Goal: Task Accomplishment & Management: Use online tool/utility

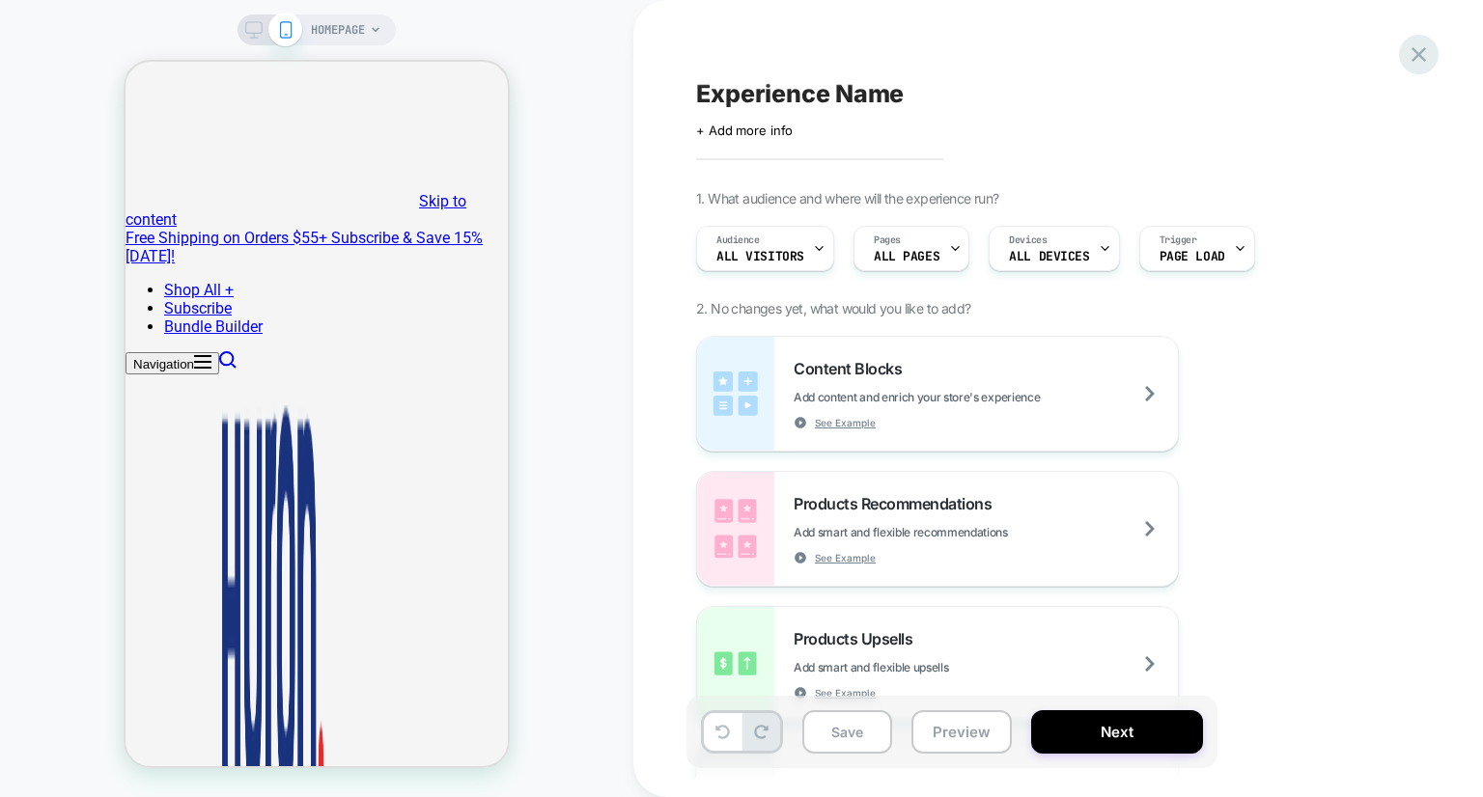
click at [0, 0] on div "Experience Name Click to edit experience details + Add more info 1. What audien…" at bounding box center [0, 0] width 0 height 0
click at [1418, 60] on icon at bounding box center [1418, 55] width 26 height 26
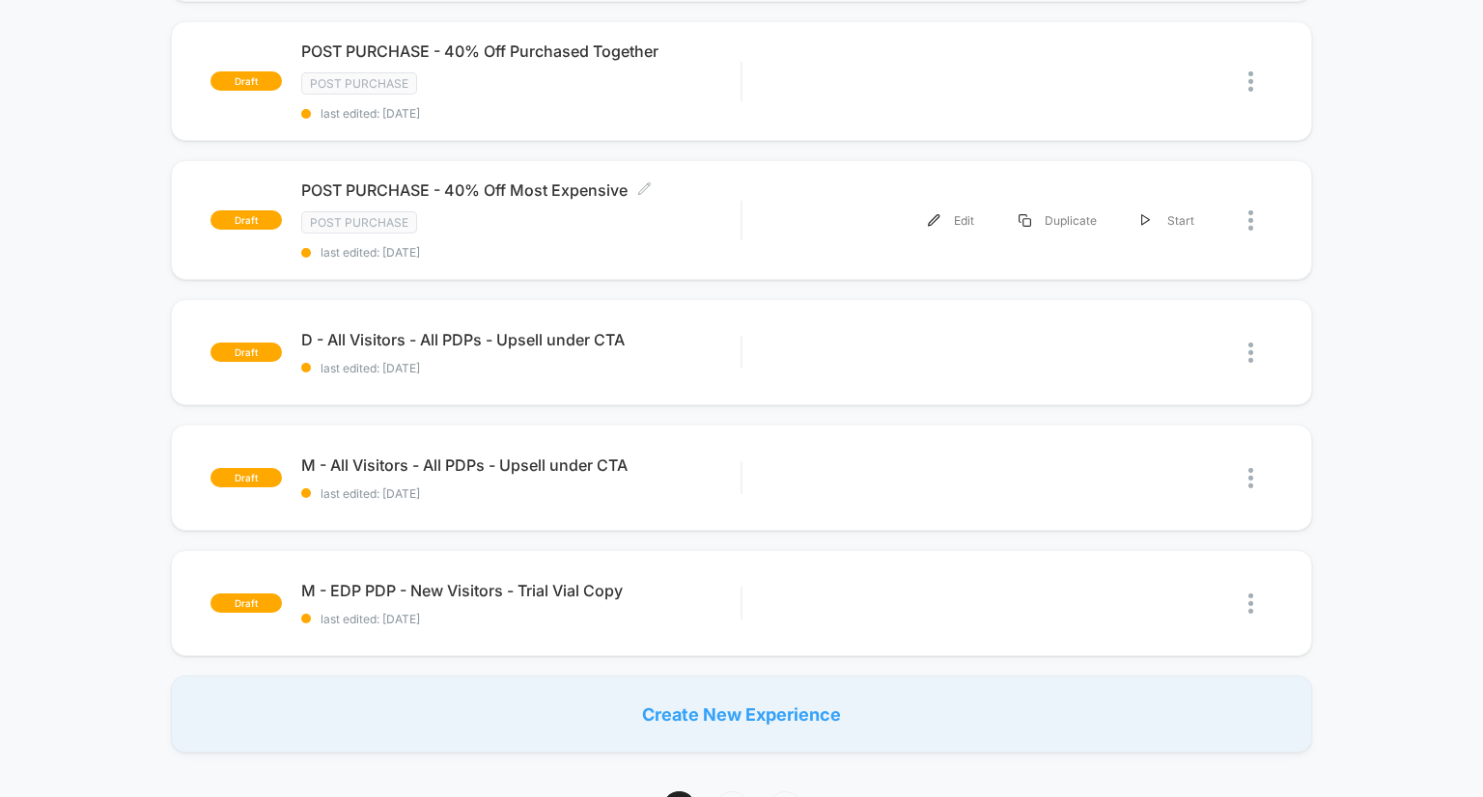
scroll to position [714, 0]
click at [1250, 471] on img at bounding box center [1250, 478] width 5 height 20
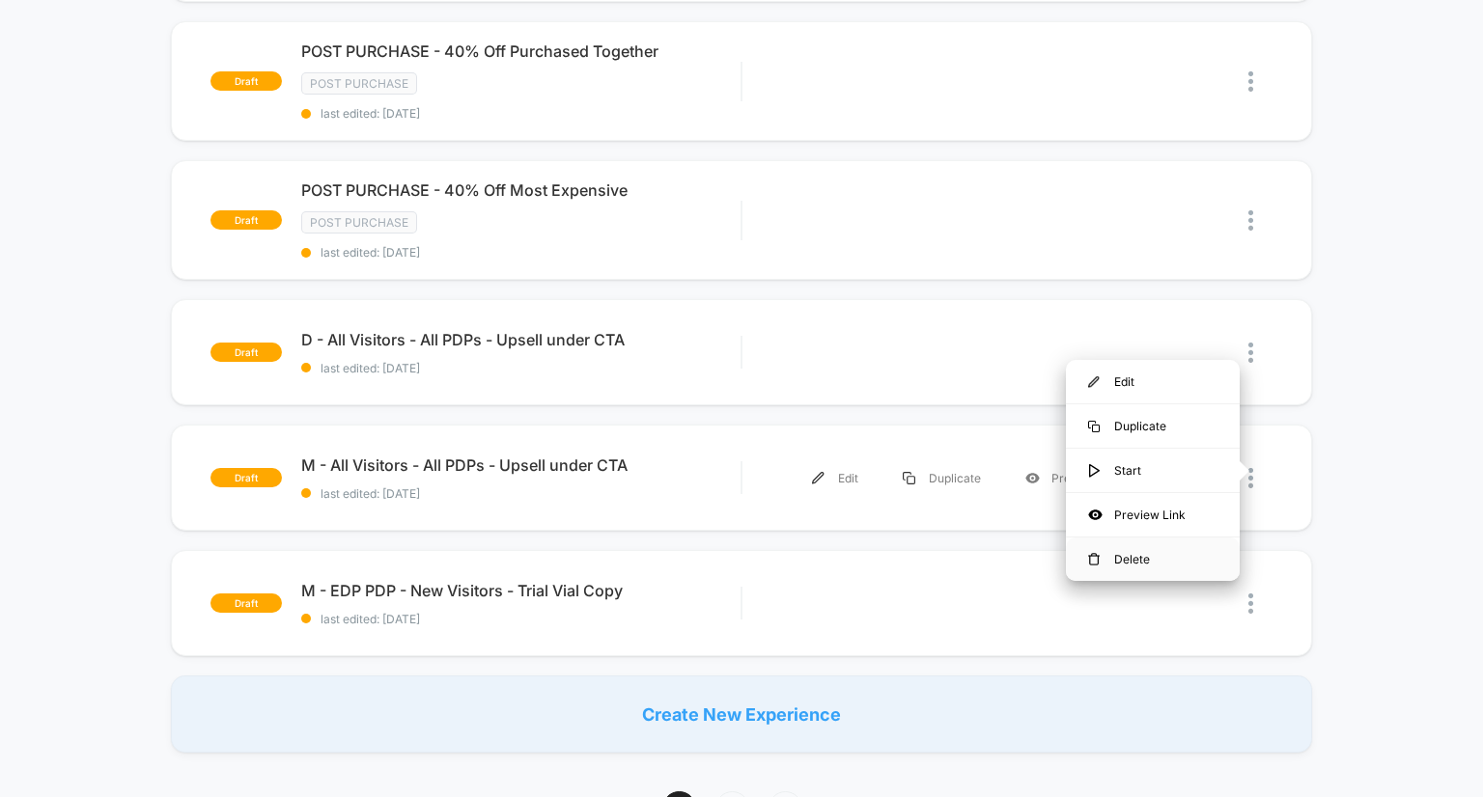
click at [1143, 567] on div "Delete" at bounding box center [1153, 559] width 174 height 43
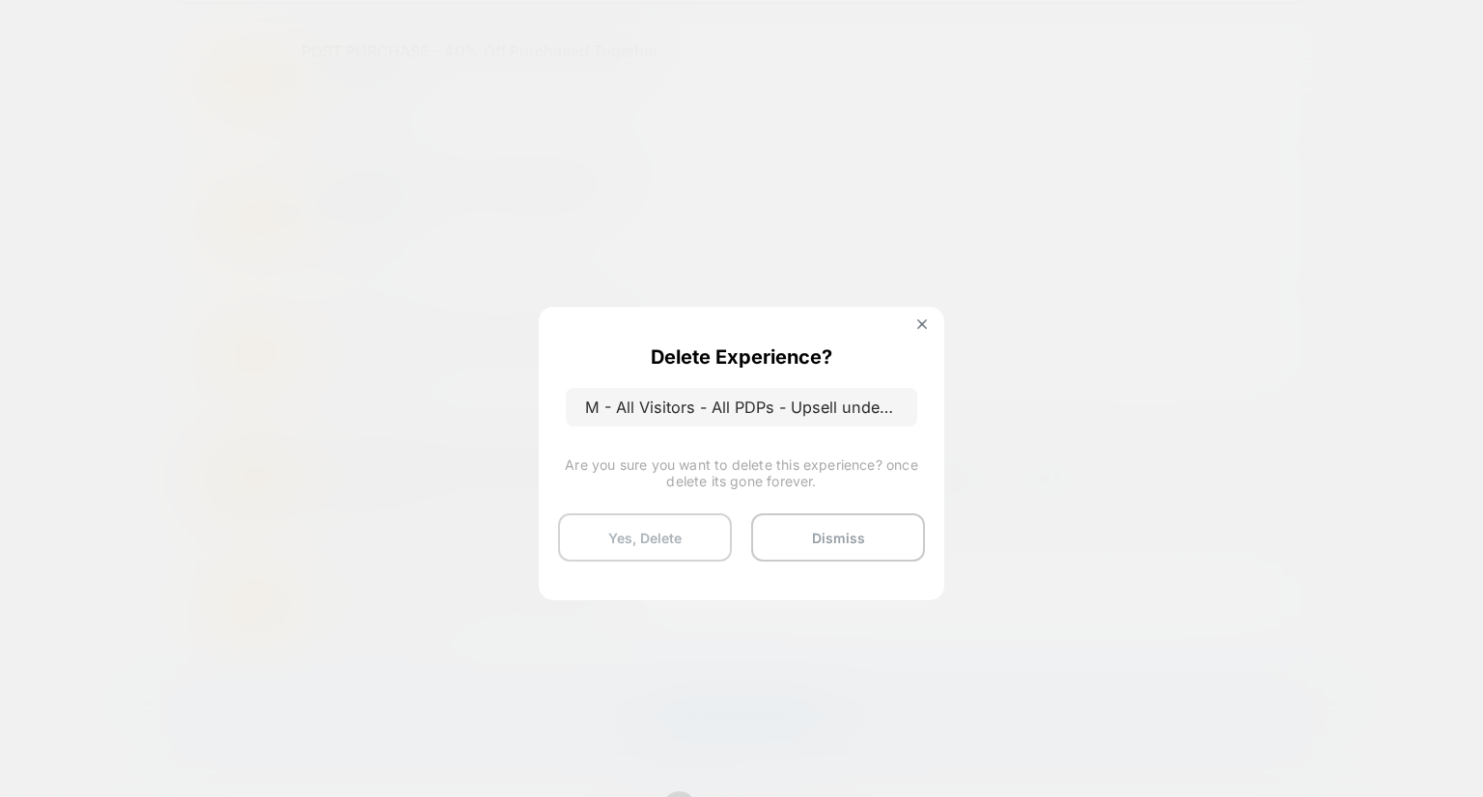
click at [685, 530] on button "Yes, Delete" at bounding box center [645, 537] width 174 height 48
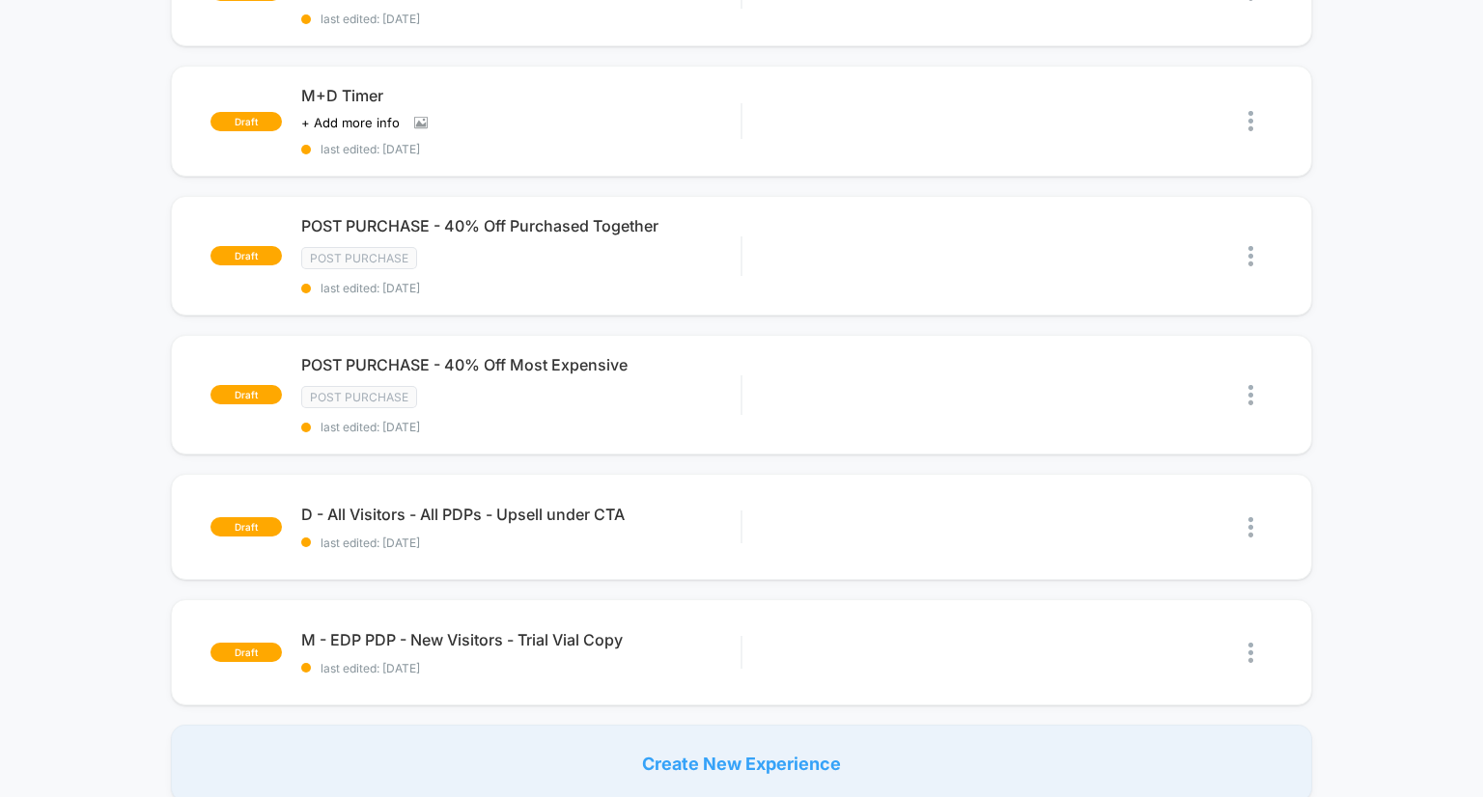
scroll to position [601, 0]
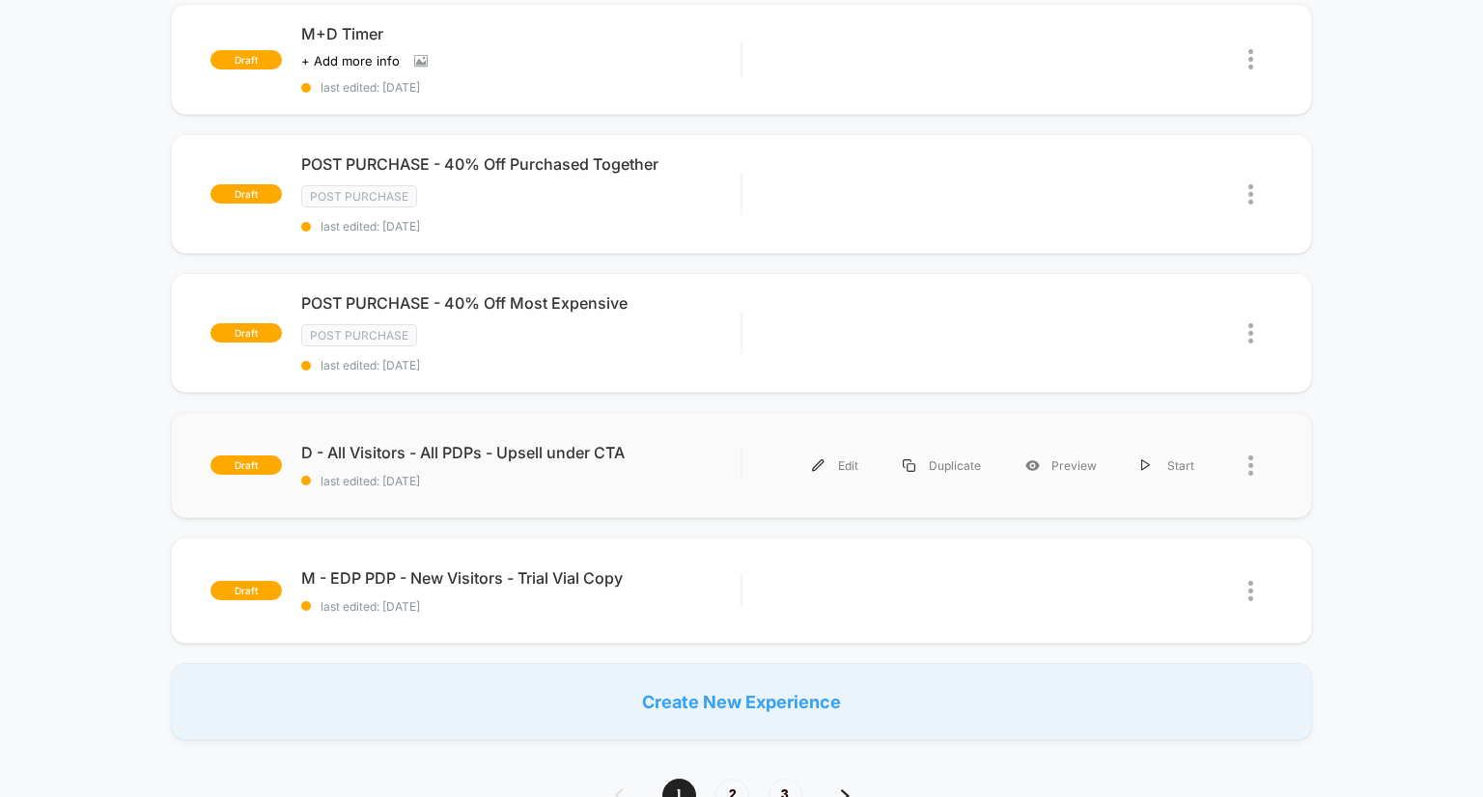
click at [1244, 457] on div at bounding box center [1244, 465] width 57 height 43
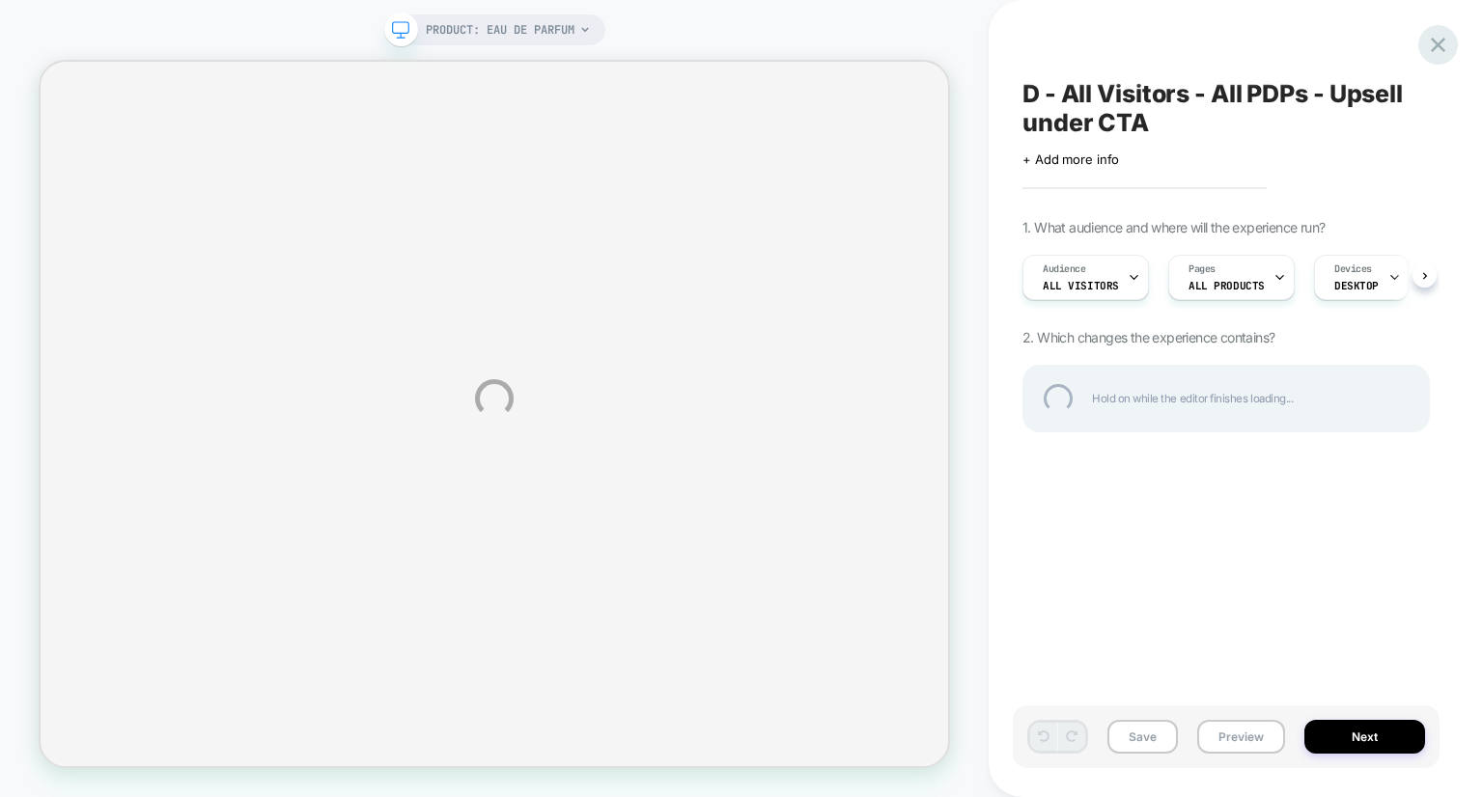
click at [1434, 50] on div at bounding box center [1438, 45] width 40 height 40
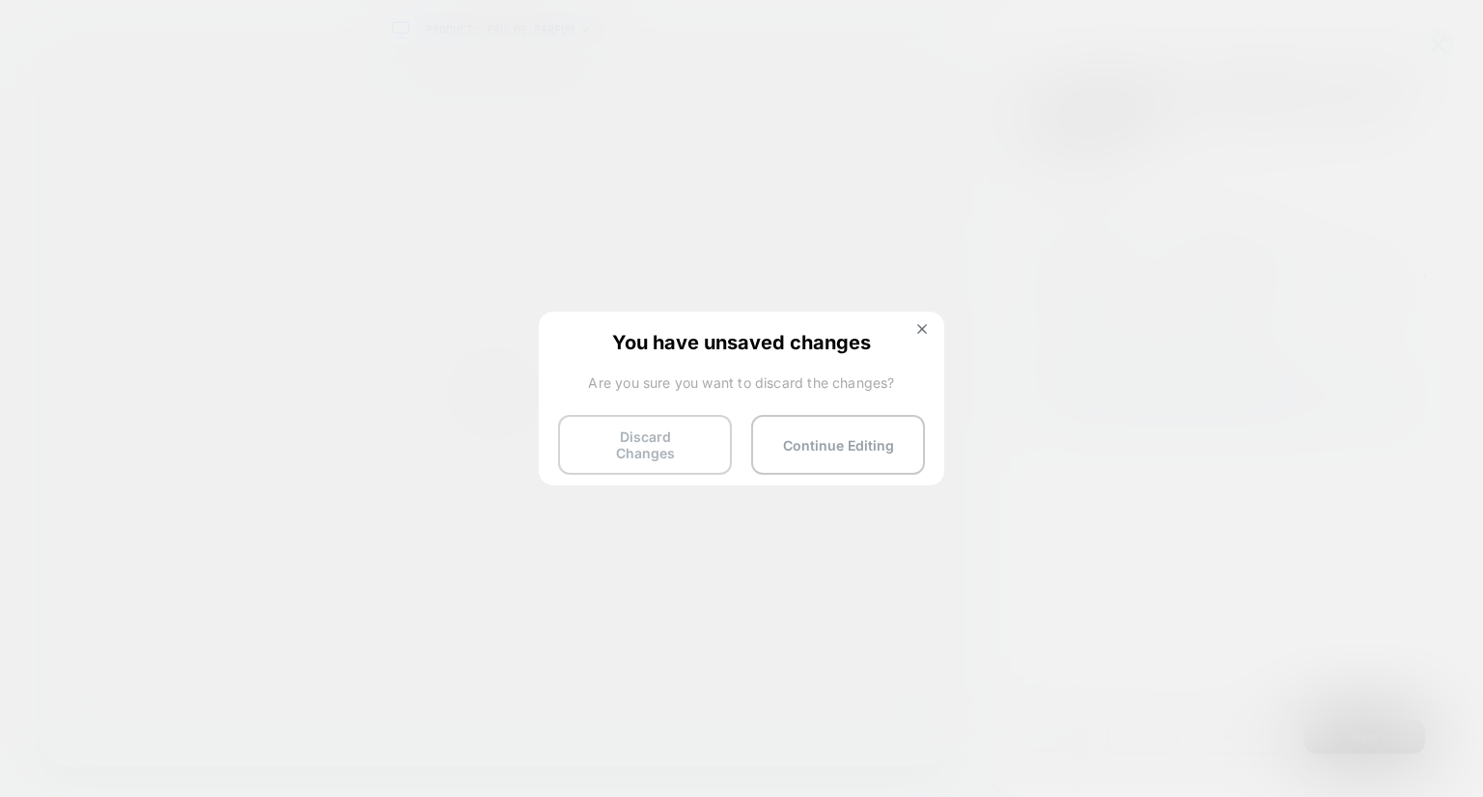
click at [680, 454] on button "Discard Changes" at bounding box center [645, 445] width 174 height 60
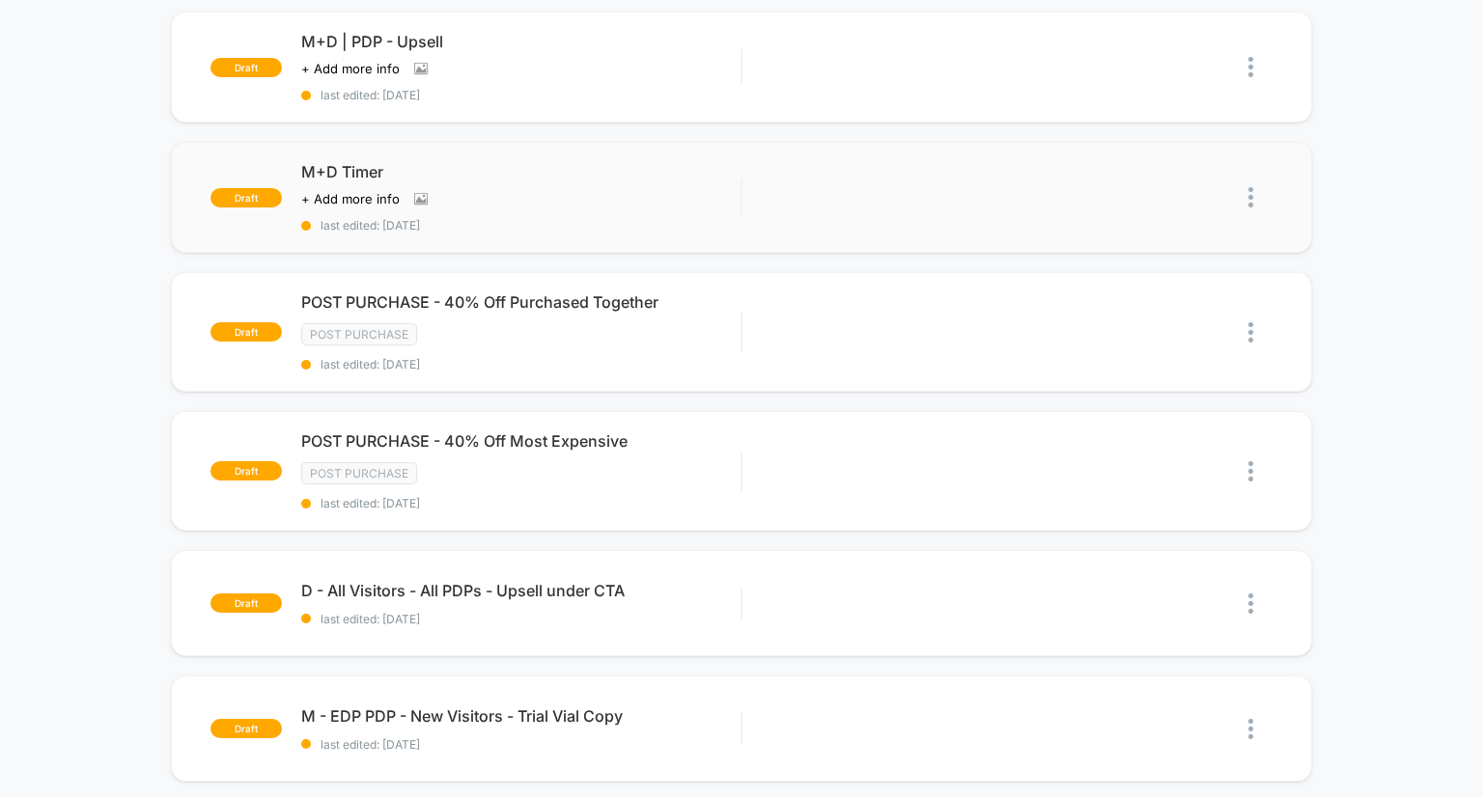
scroll to position [510, 0]
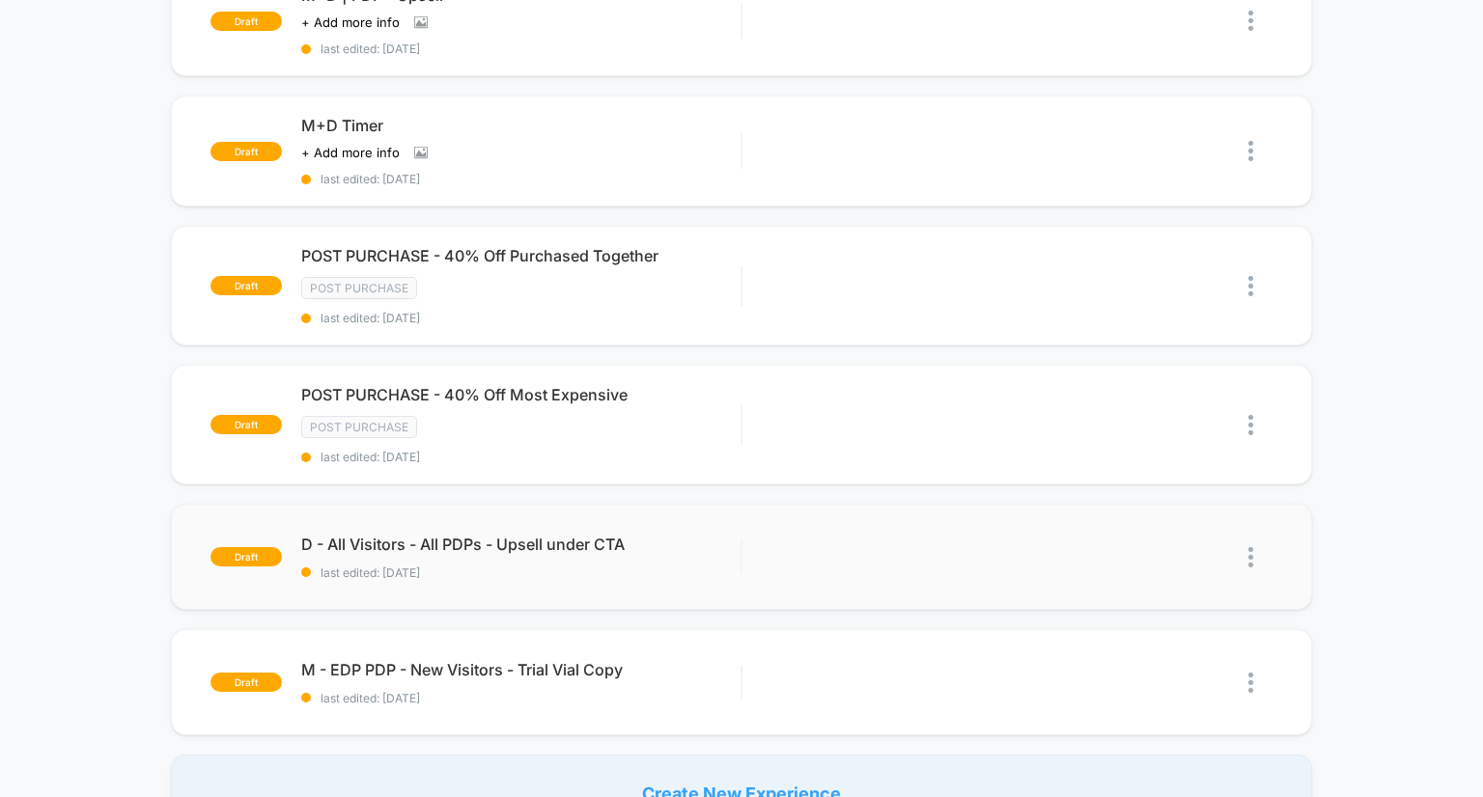
click at [1253, 548] on img at bounding box center [1250, 557] width 5 height 20
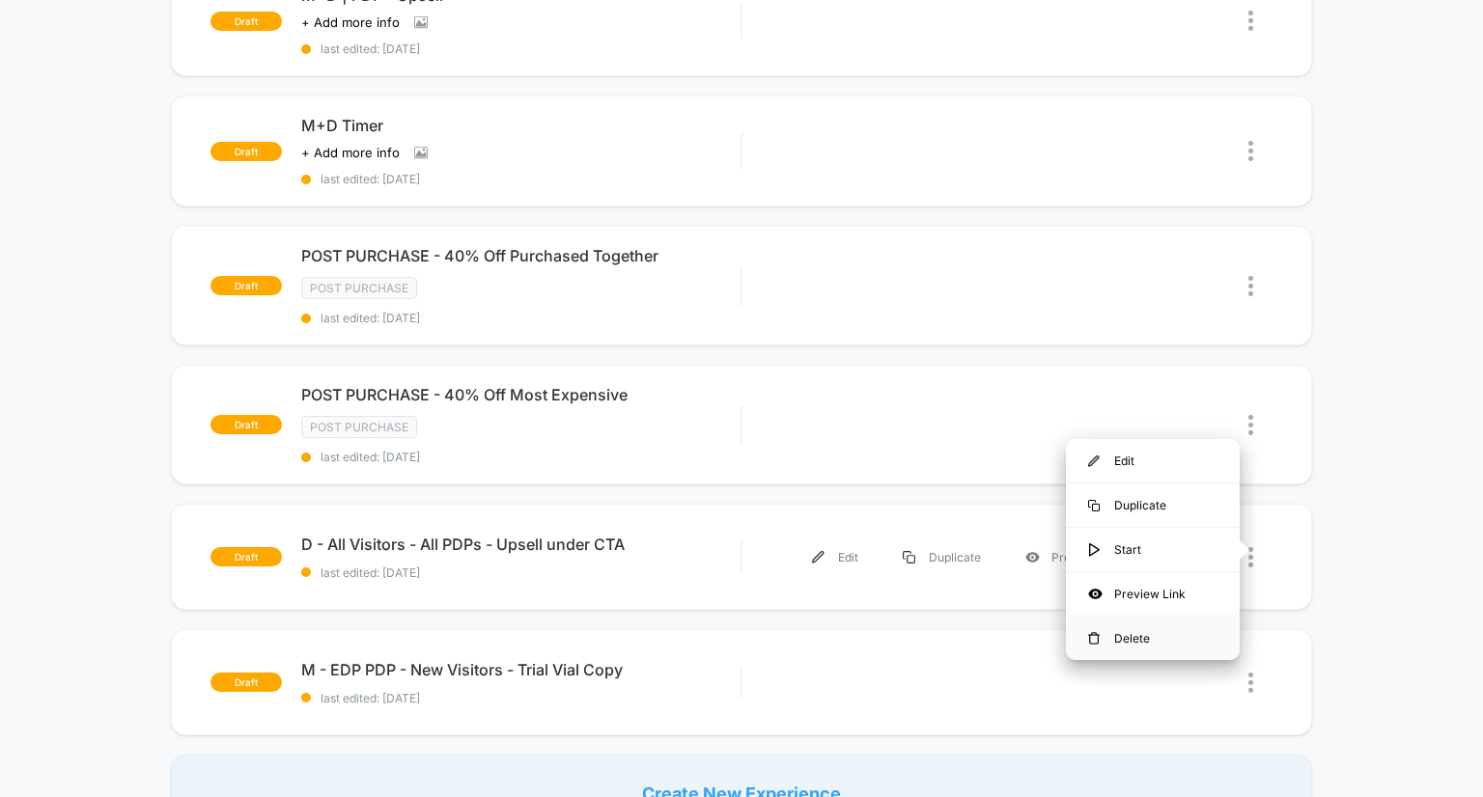
click at [1167, 634] on div "Delete" at bounding box center [1153, 638] width 174 height 43
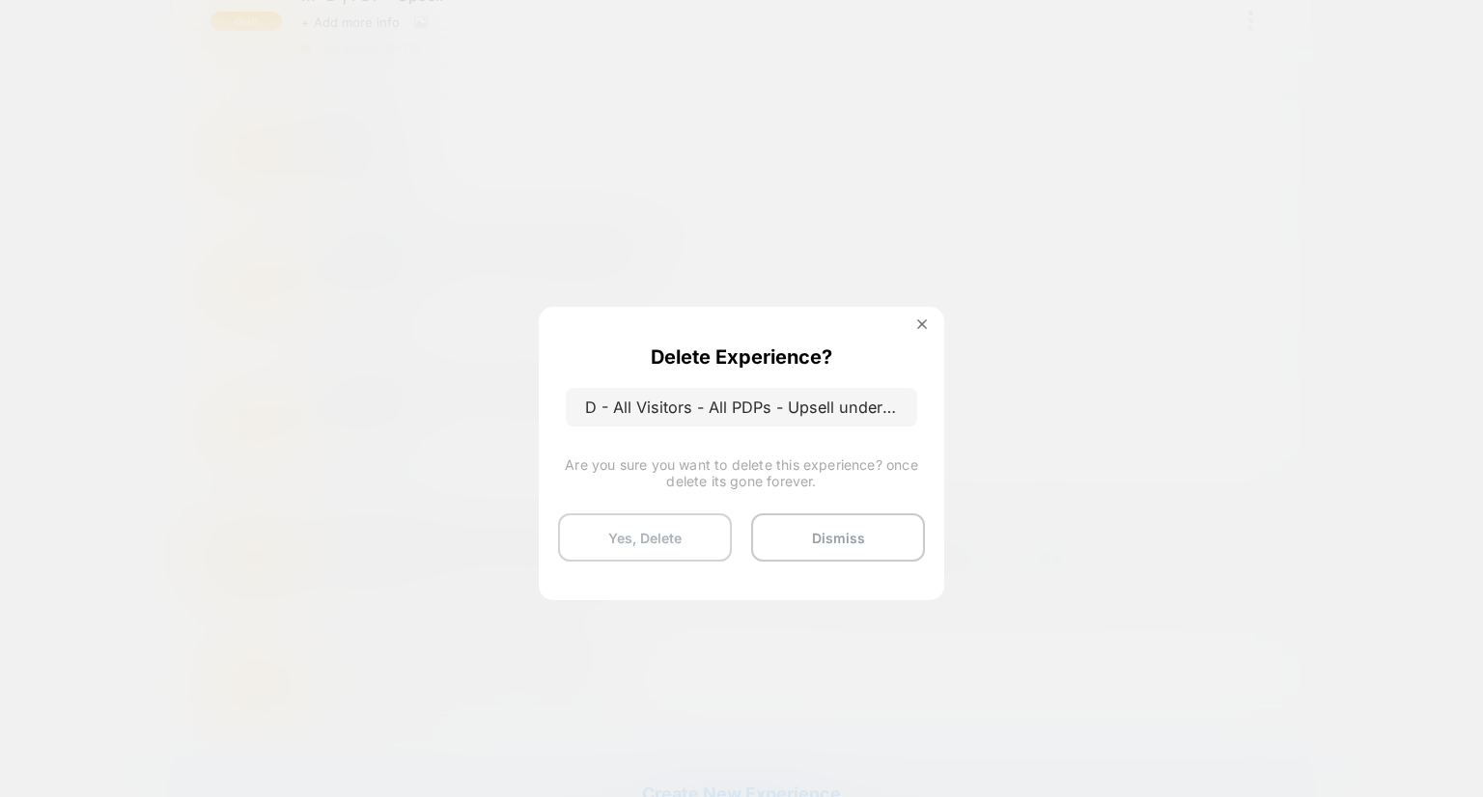
click at [695, 538] on button "Yes, Delete" at bounding box center [645, 537] width 174 height 48
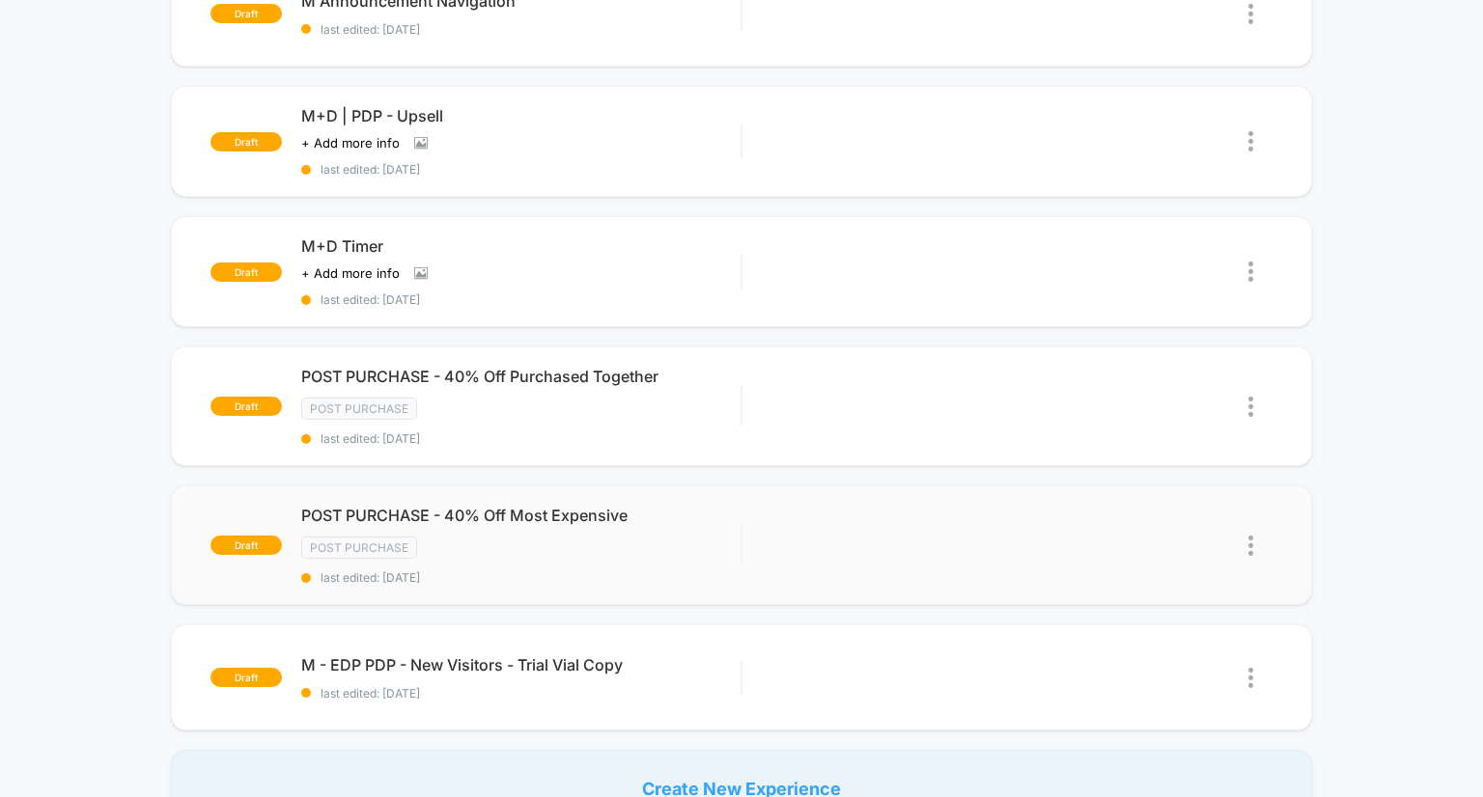
scroll to position [385, 0]
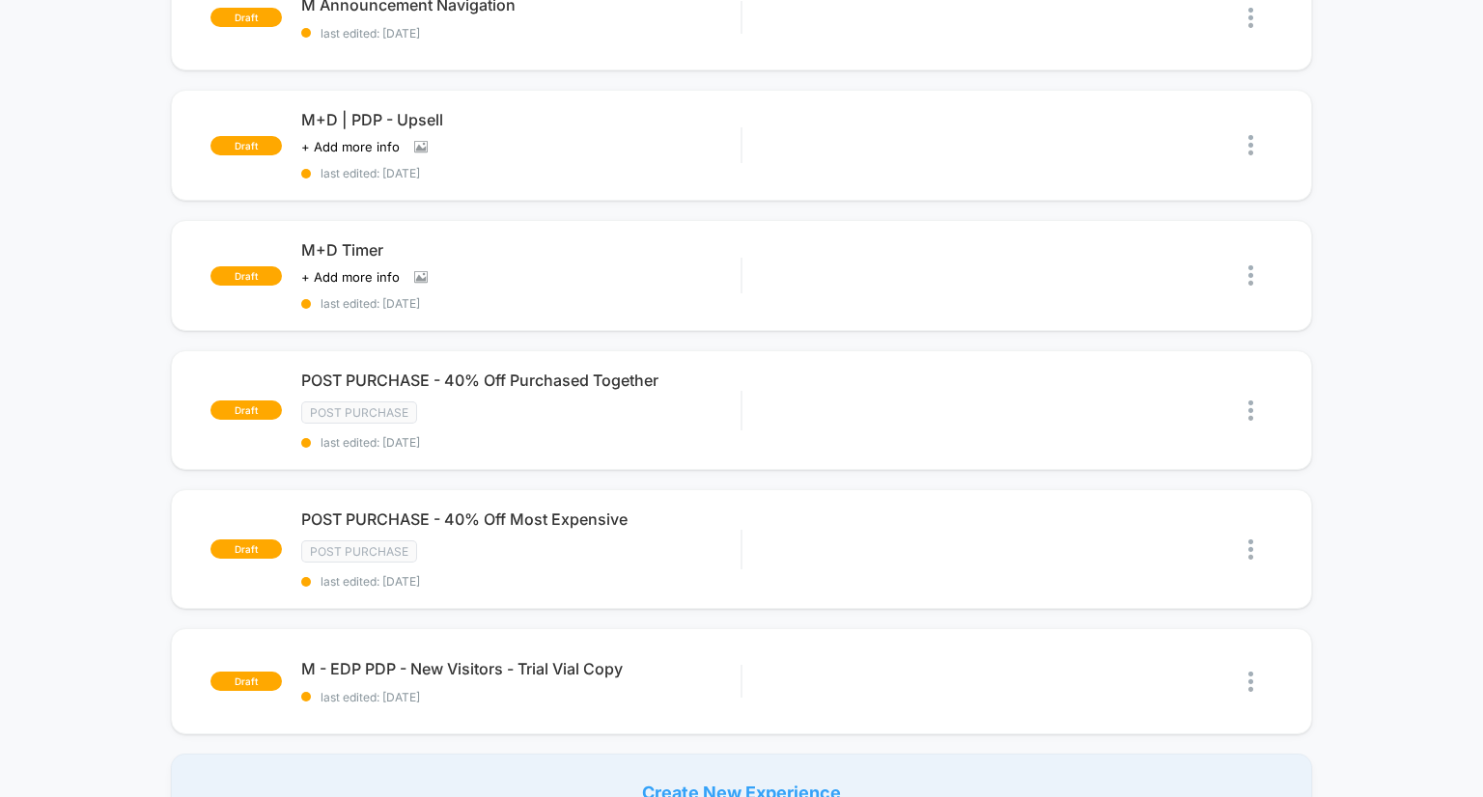
click at [133, 451] on div "draft POST PURCHASE Post Purchase last edited: [DATE] Edit Duplicate Start draf…" at bounding box center [741, 328] width 1483 height 1006
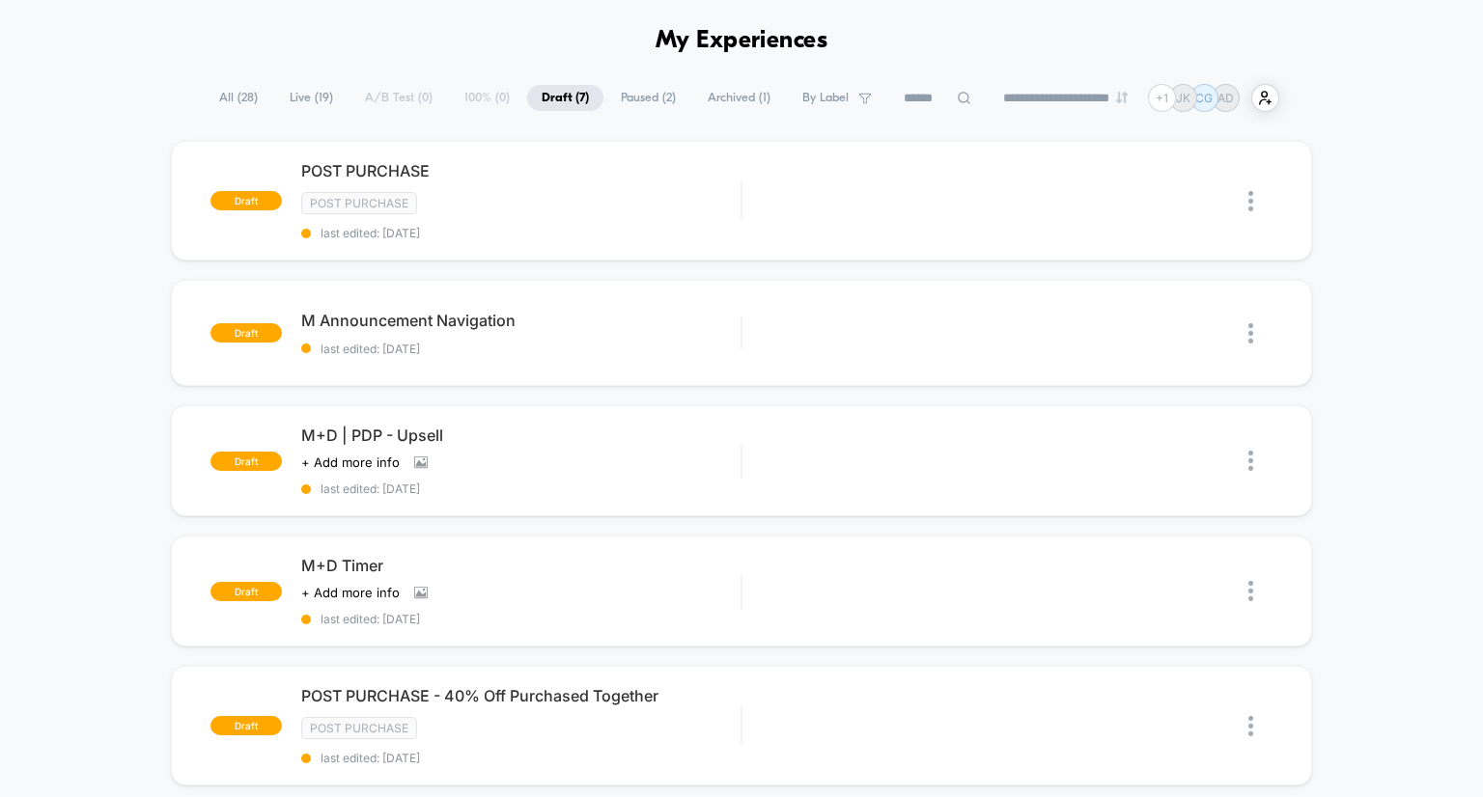
scroll to position [0, 0]
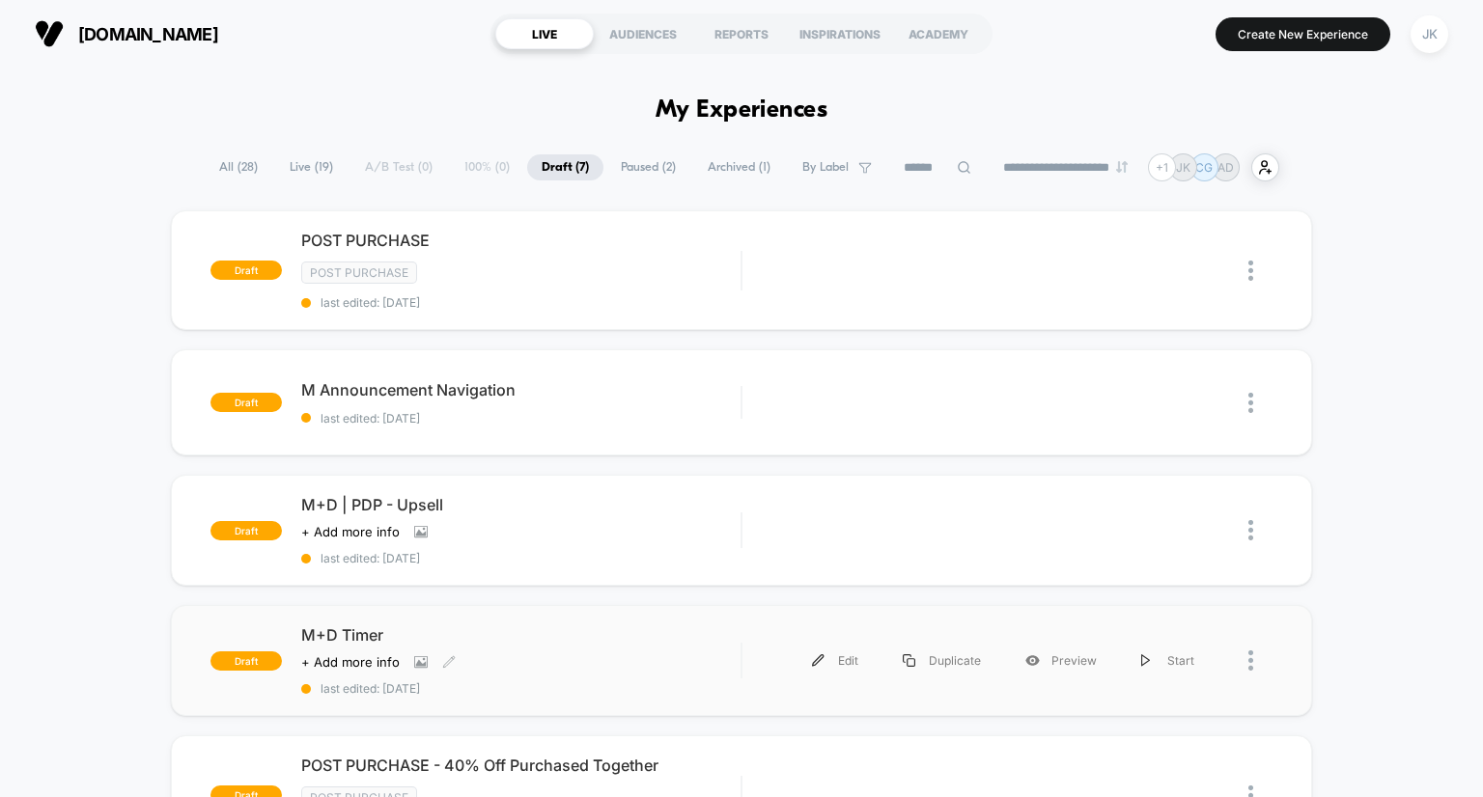
drag, startPoint x: 347, startPoint y: 630, endPoint x: 512, endPoint y: 626, distance: 164.1
click at [512, 626] on span "M+D Timer" at bounding box center [521, 634] width 440 height 19
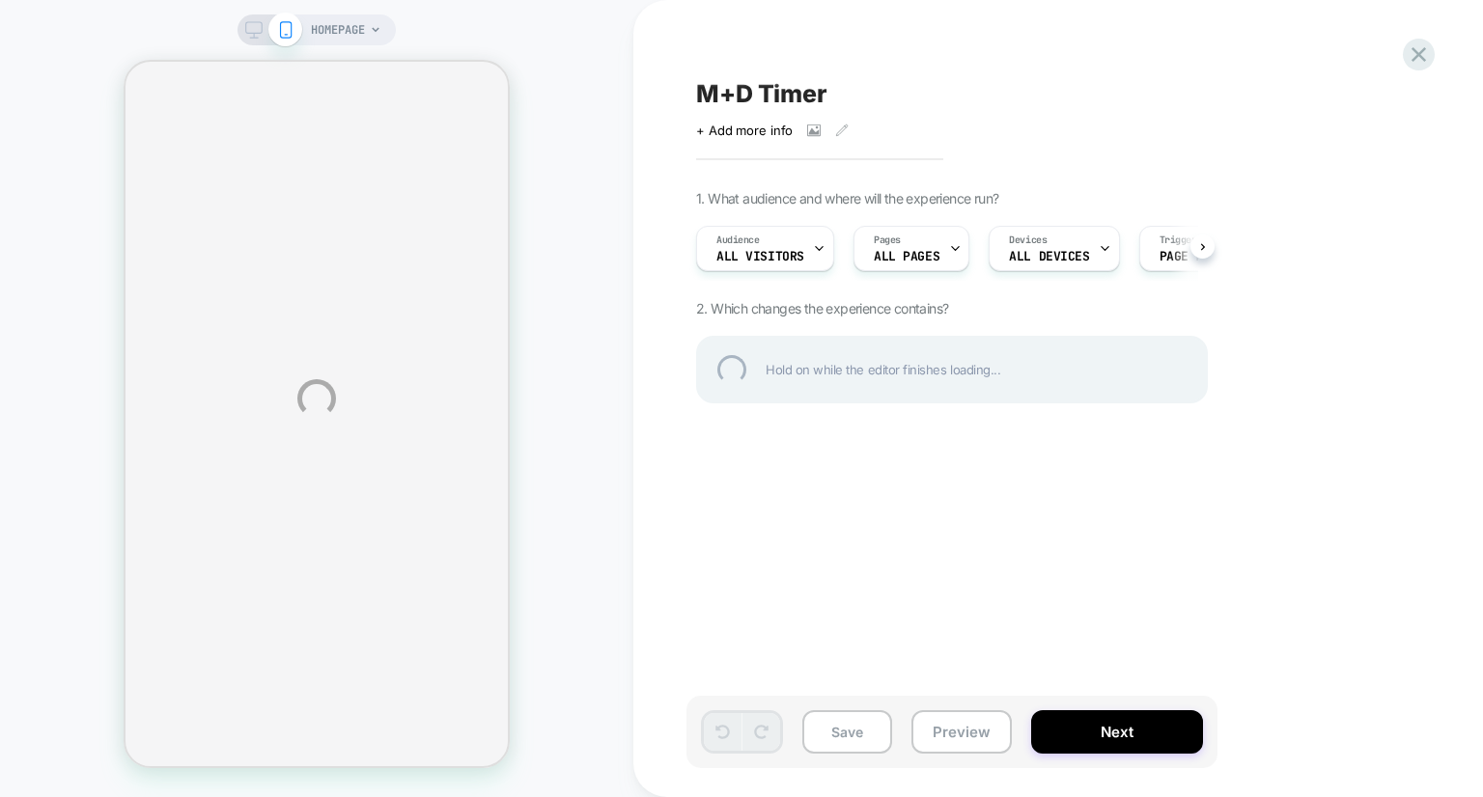
click at [851, 735] on div "HOMEPAGE M+D Timer Click to view images Click to edit experience details + Add …" at bounding box center [741, 398] width 1483 height 797
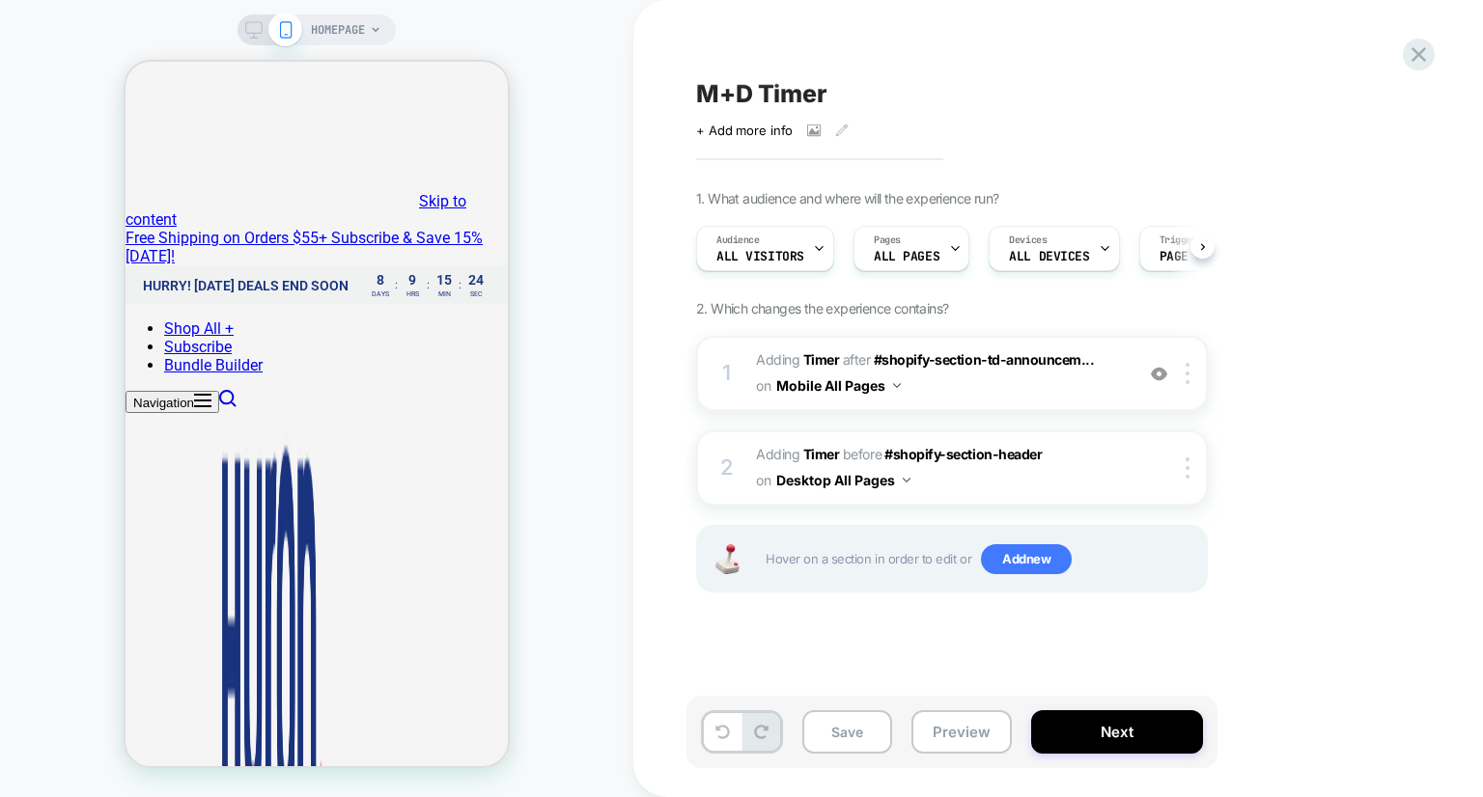
click at [808, 89] on span "M+D Timer" at bounding box center [761, 93] width 131 height 29
click at [757, 100] on textarea "*********" at bounding box center [787, 93] width 183 height 29
type textarea "**********"
click at [1354, 97] on icon at bounding box center [1359, 94] width 24 height 24
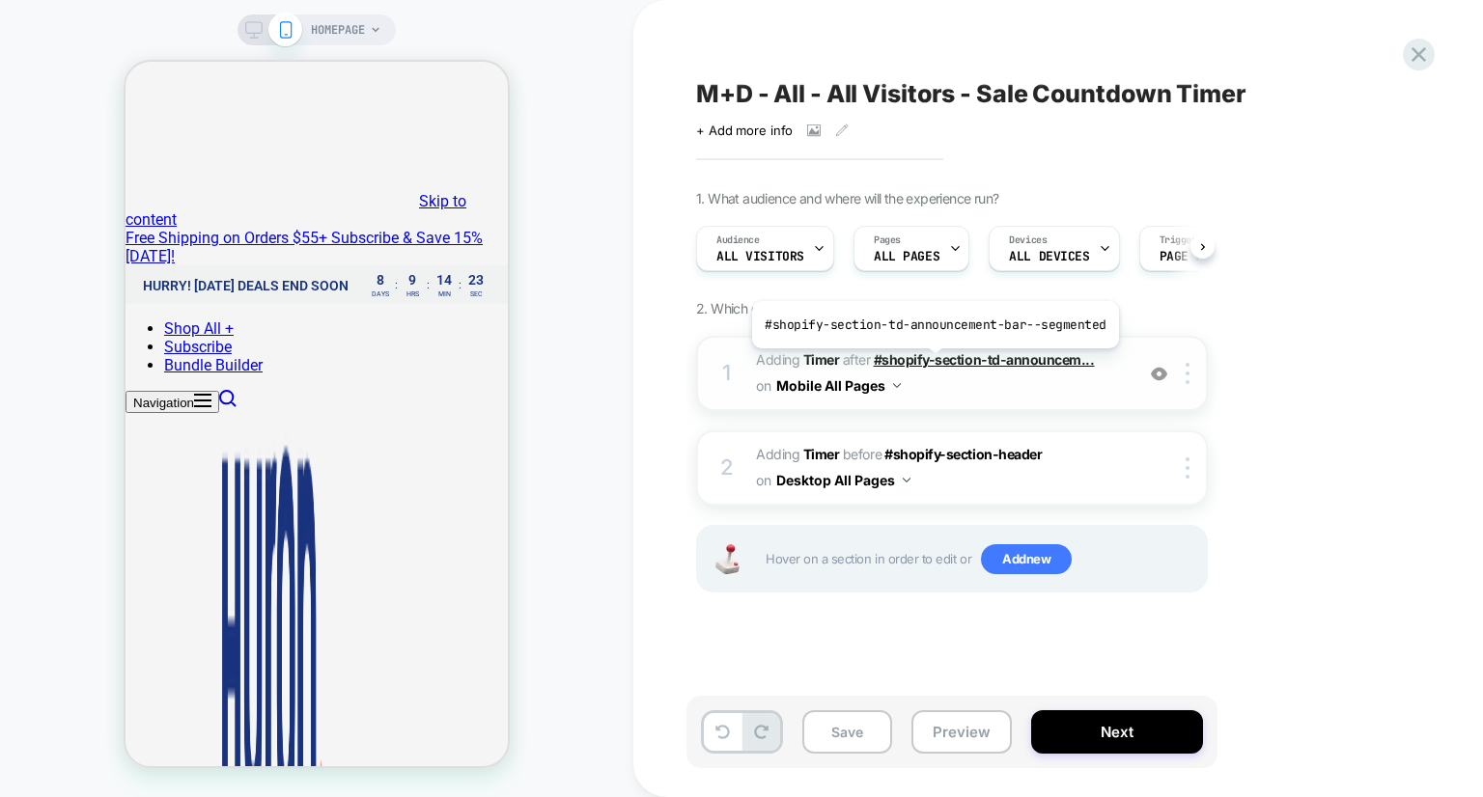
click at [930, 363] on span "#shopify-section-td-announcem..." at bounding box center [983, 359] width 221 height 16
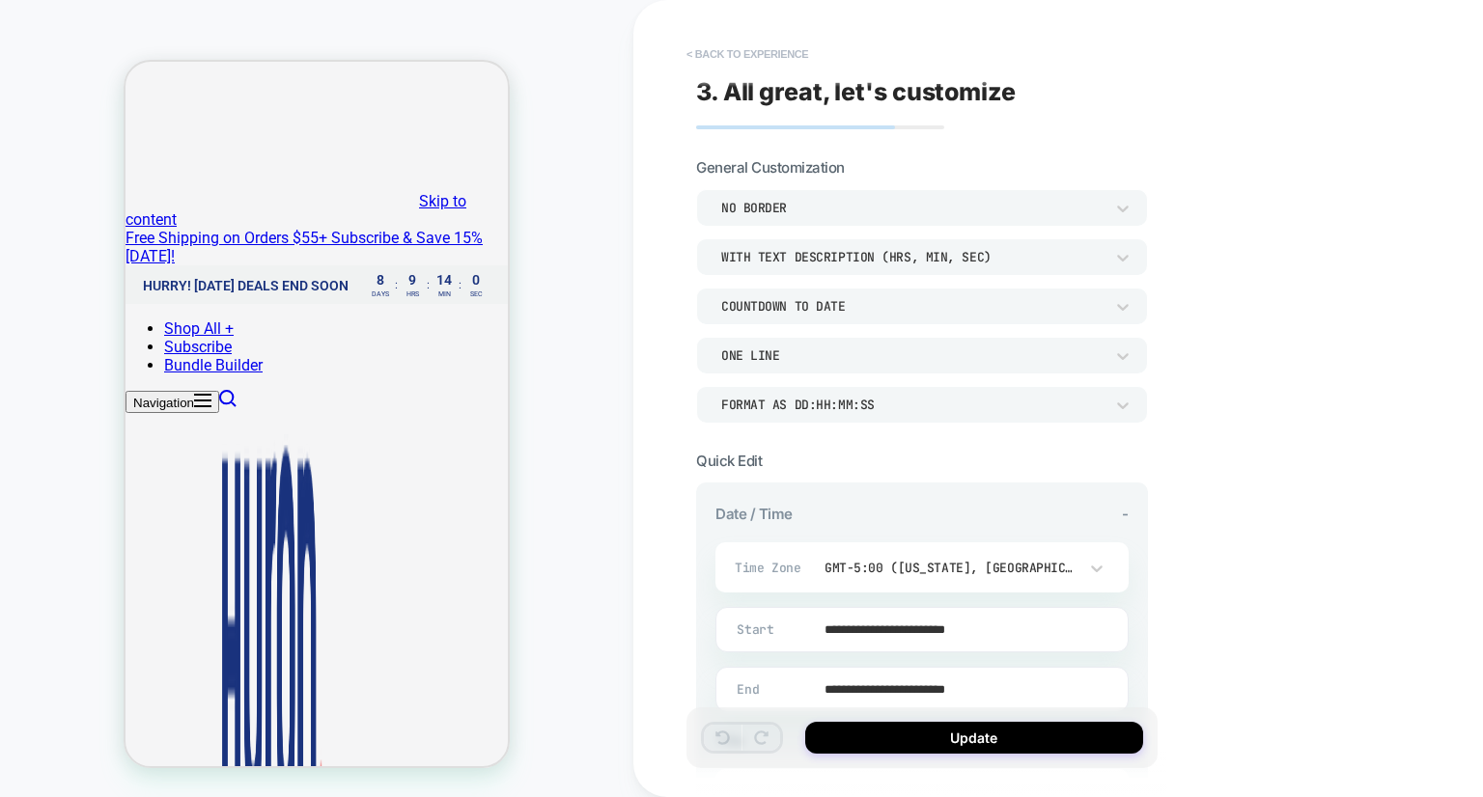
click at [718, 56] on button "< Back to experience" at bounding box center [747, 54] width 141 height 31
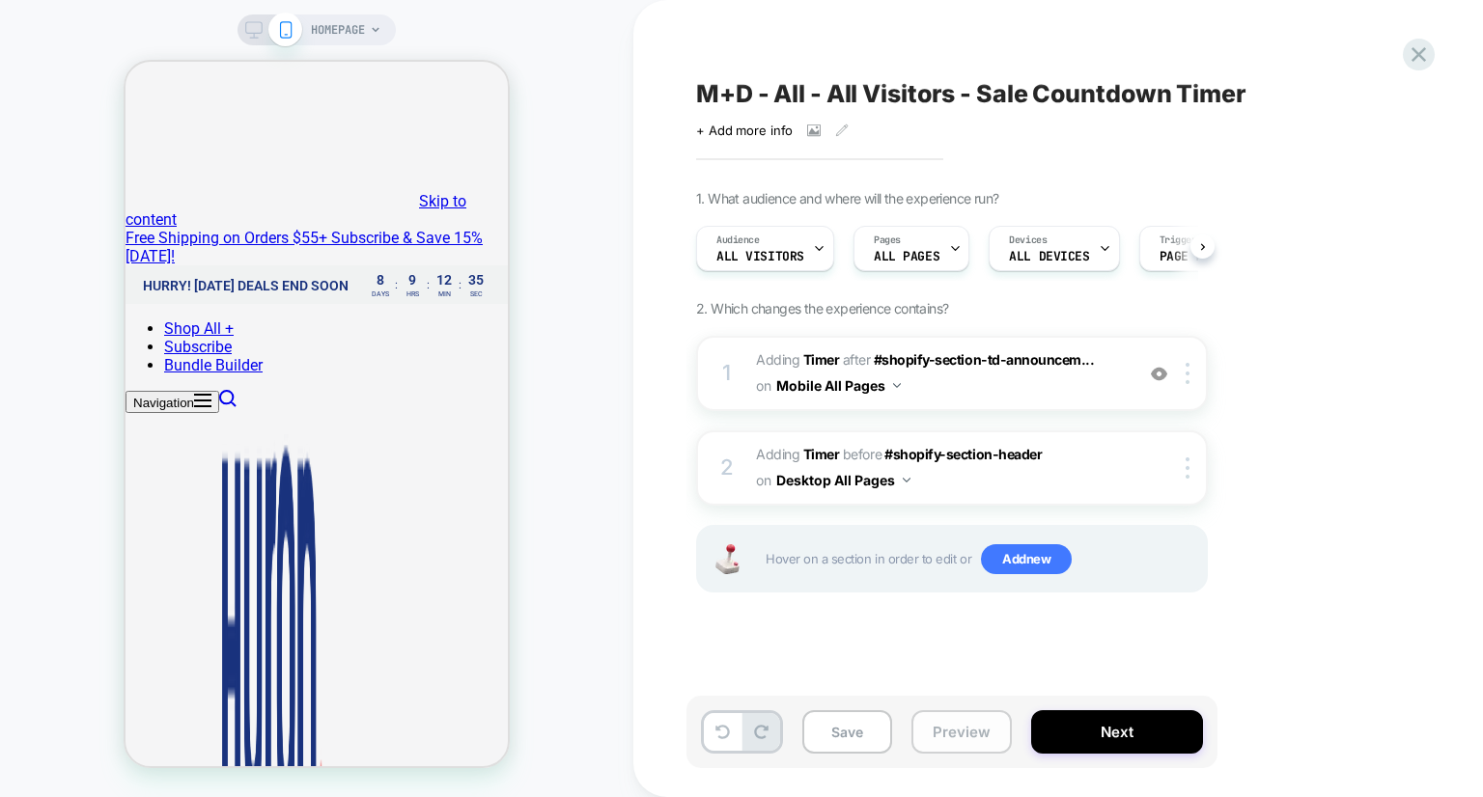
click at [940, 720] on button "Preview" at bounding box center [961, 731] width 100 height 43
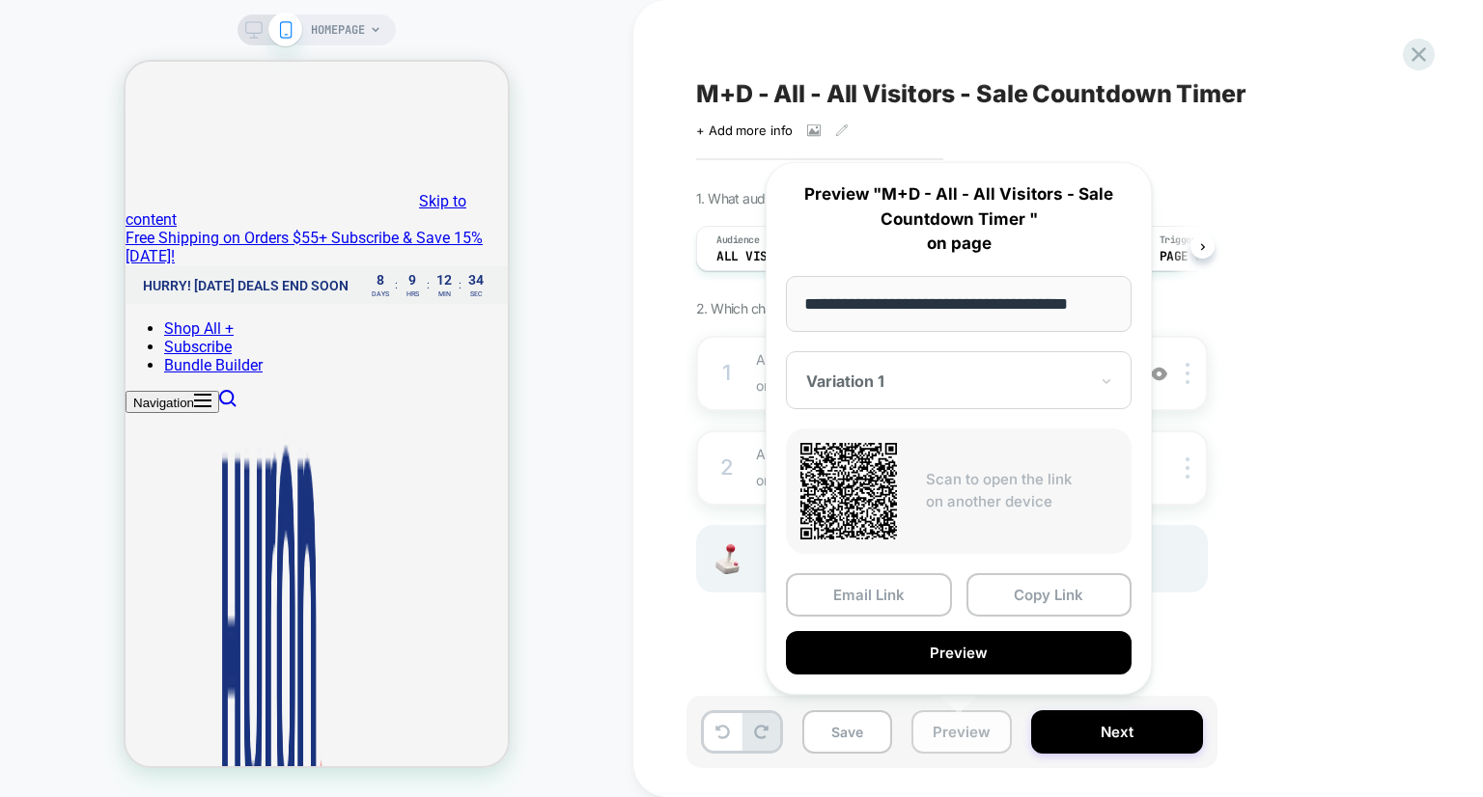
scroll to position [0, 18]
click at [1011, 590] on button "Copy Link" at bounding box center [1049, 594] width 166 height 43
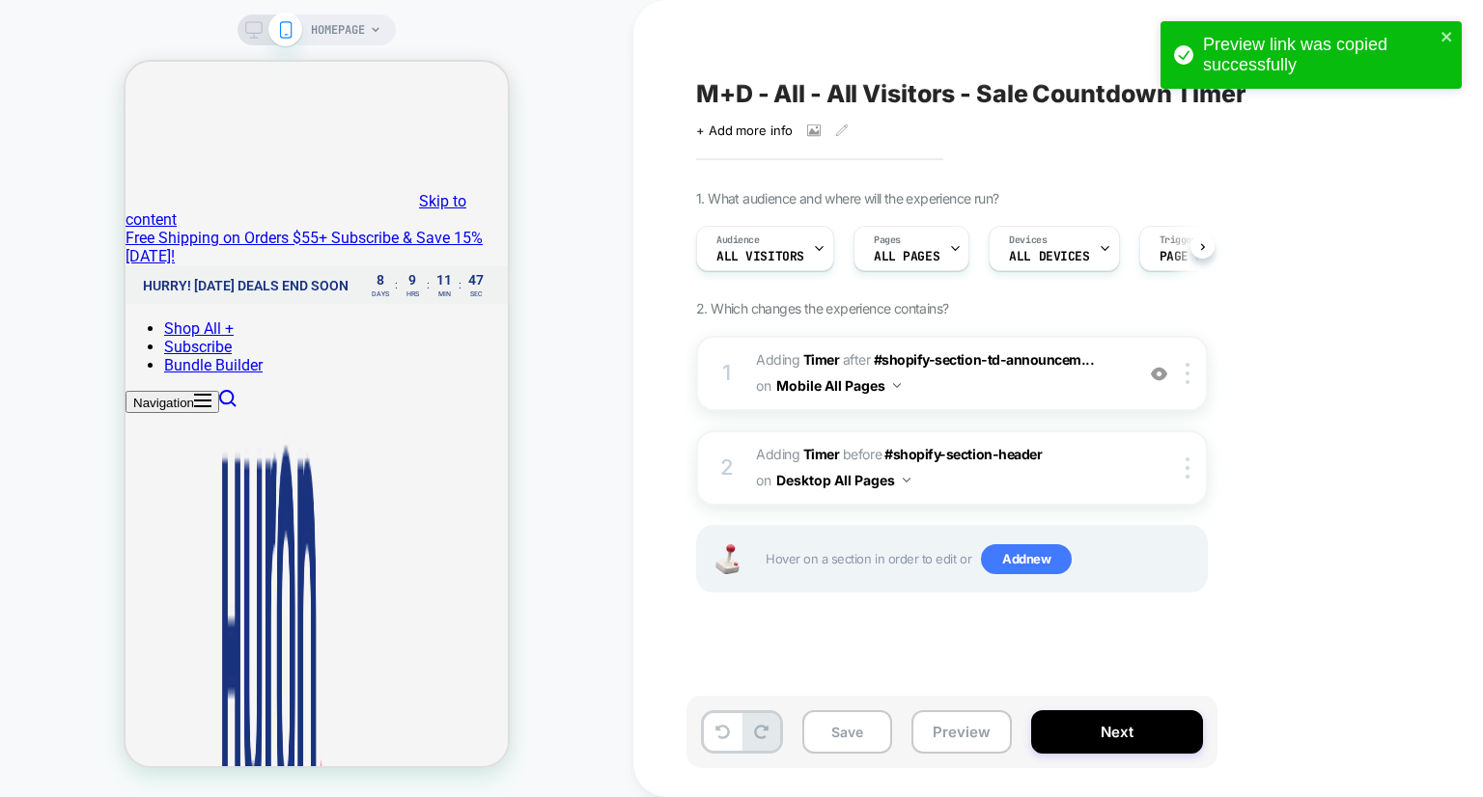
click at [254, 36] on icon at bounding box center [254, 35] width 1 height 5
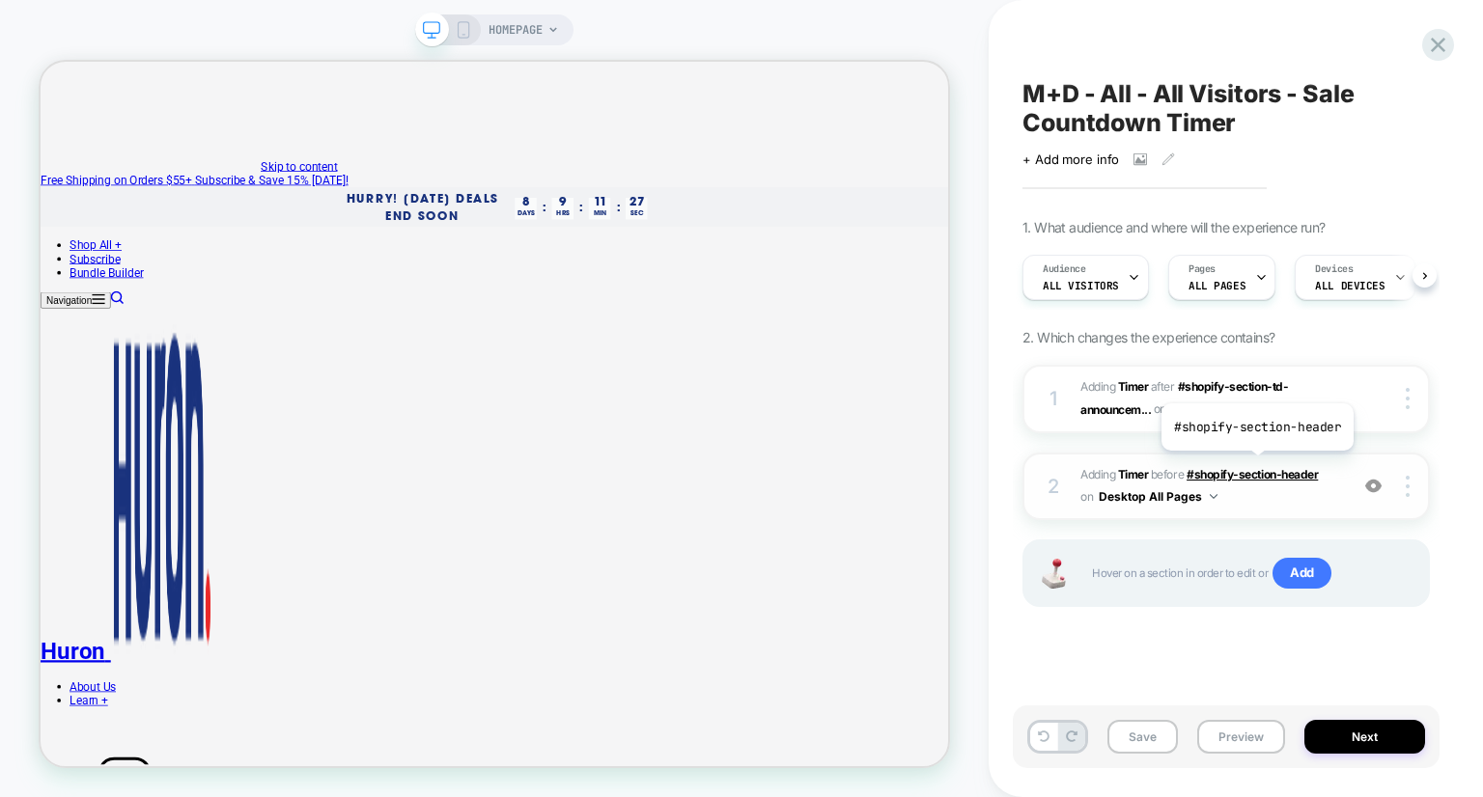
click at [1251, 472] on span "#shopify-section-header" at bounding box center [1251, 474] width 131 height 14
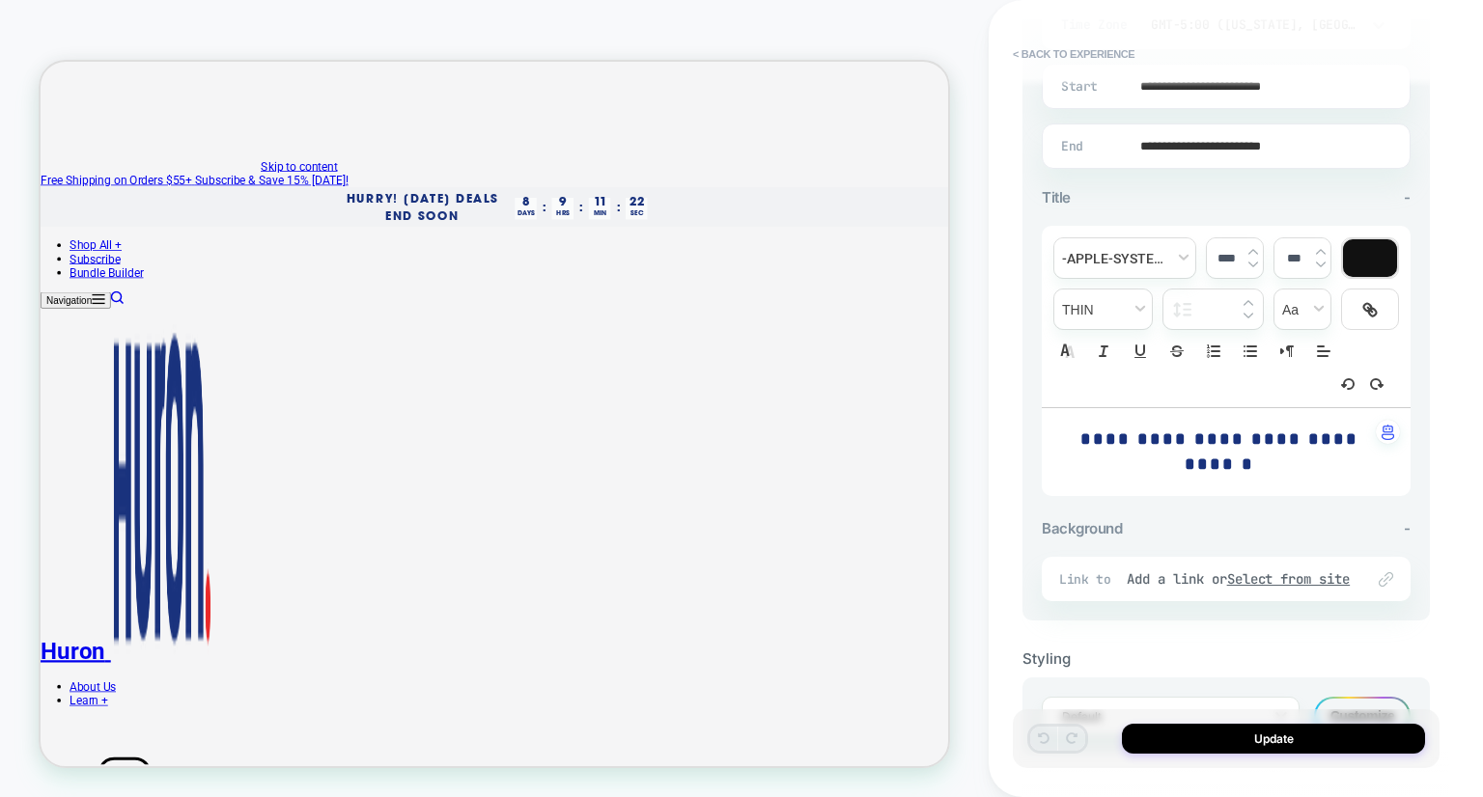
scroll to position [623, 0]
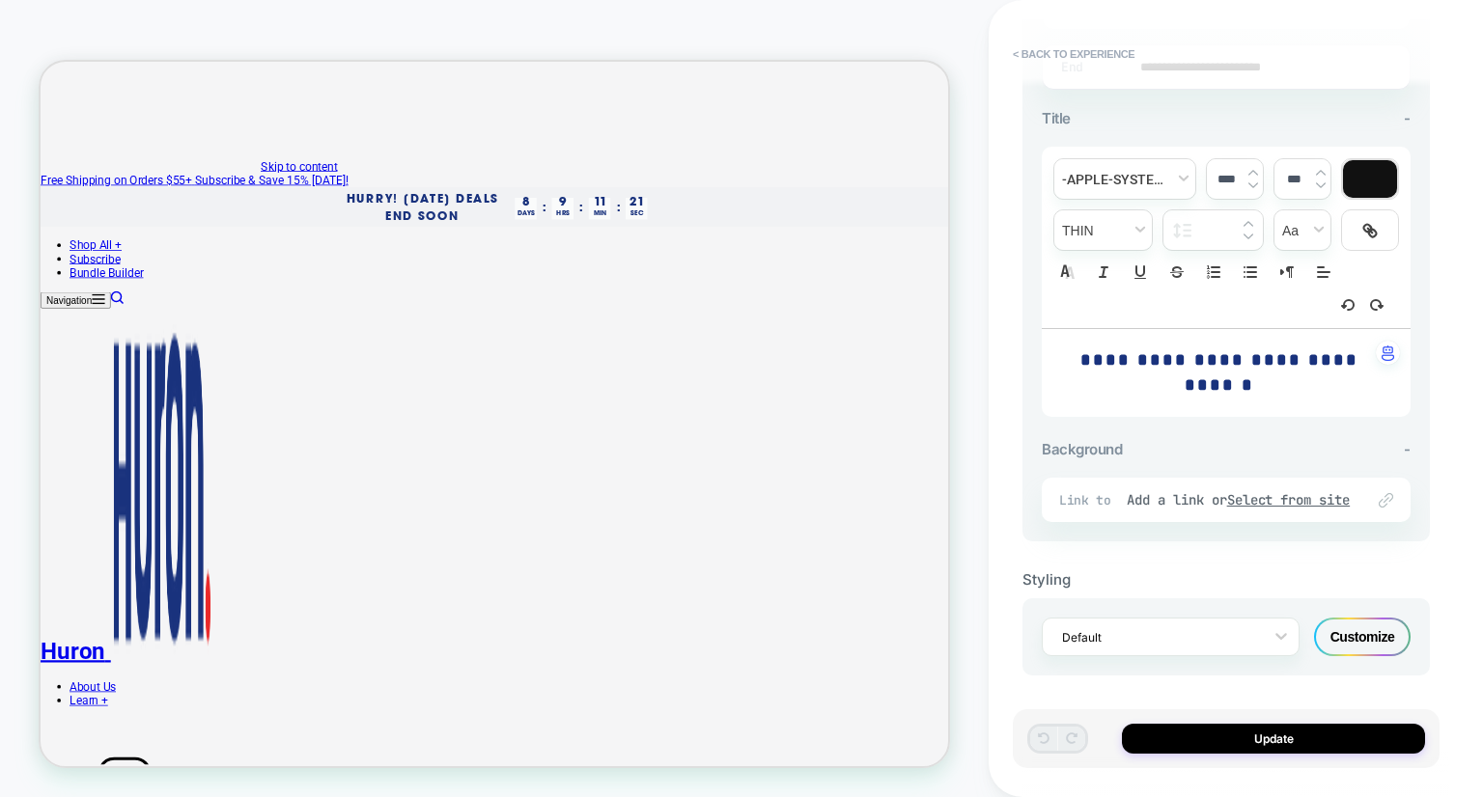
click at [1174, 391] on p "**********" at bounding box center [1219, 372] width 316 height 49
type input "****"
type input "***"
click at [1357, 661] on div "Default Customize" at bounding box center [1225, 636] width 407 height 77
click at [1360, 641] on div "Customize" at bounding box center [1362, 637] width 97 height 39
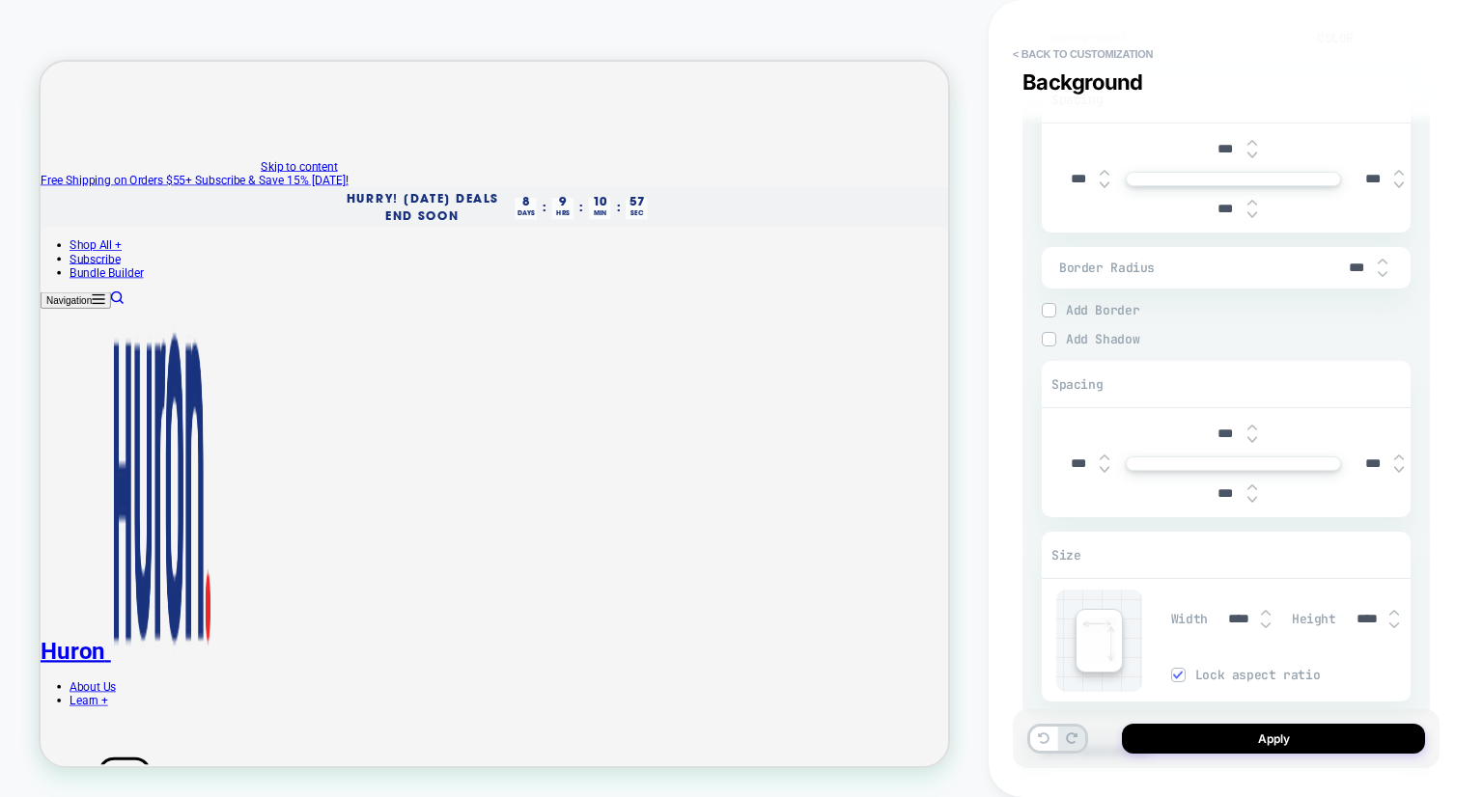
scroll to position [2508, 0]
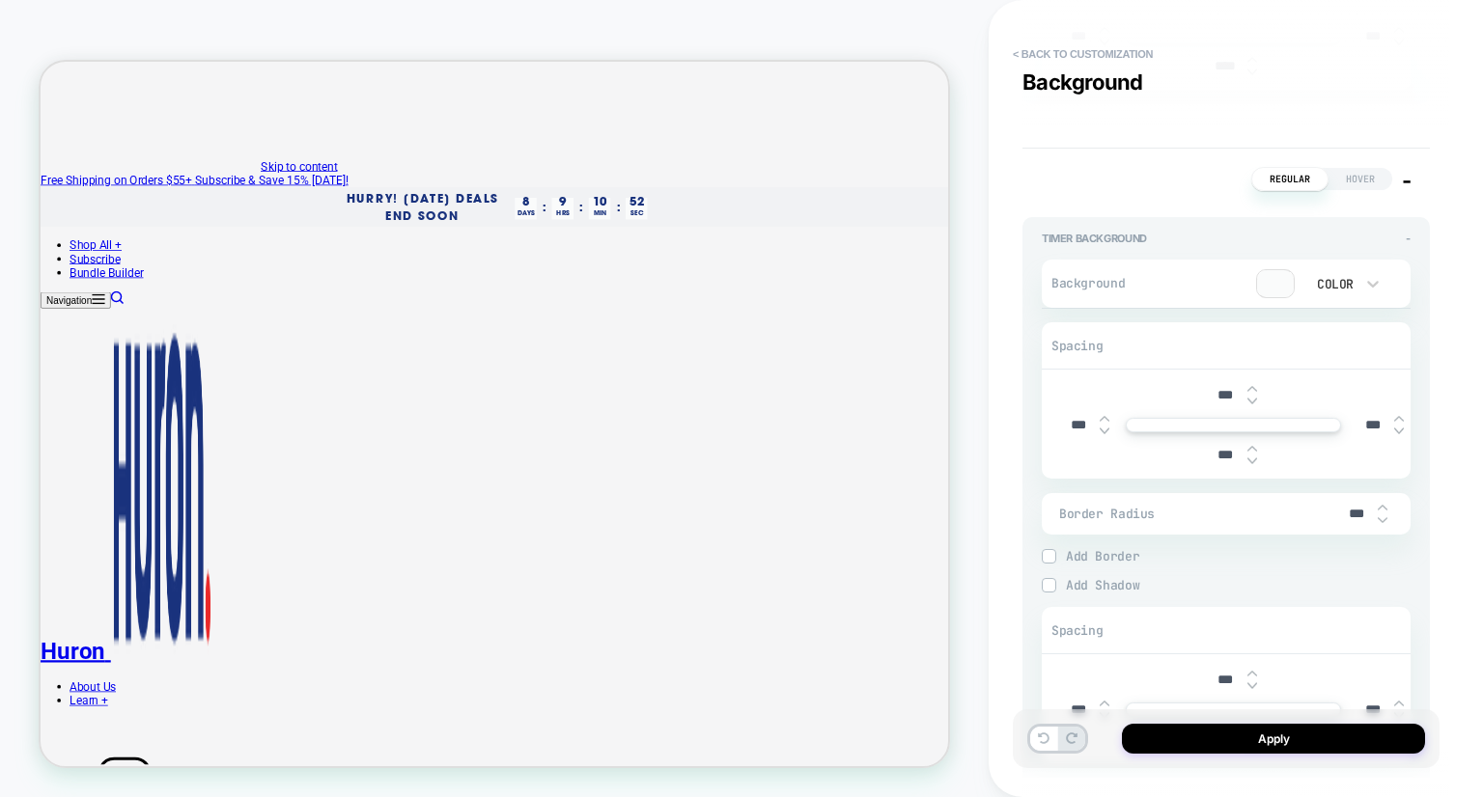
type textarea "*"
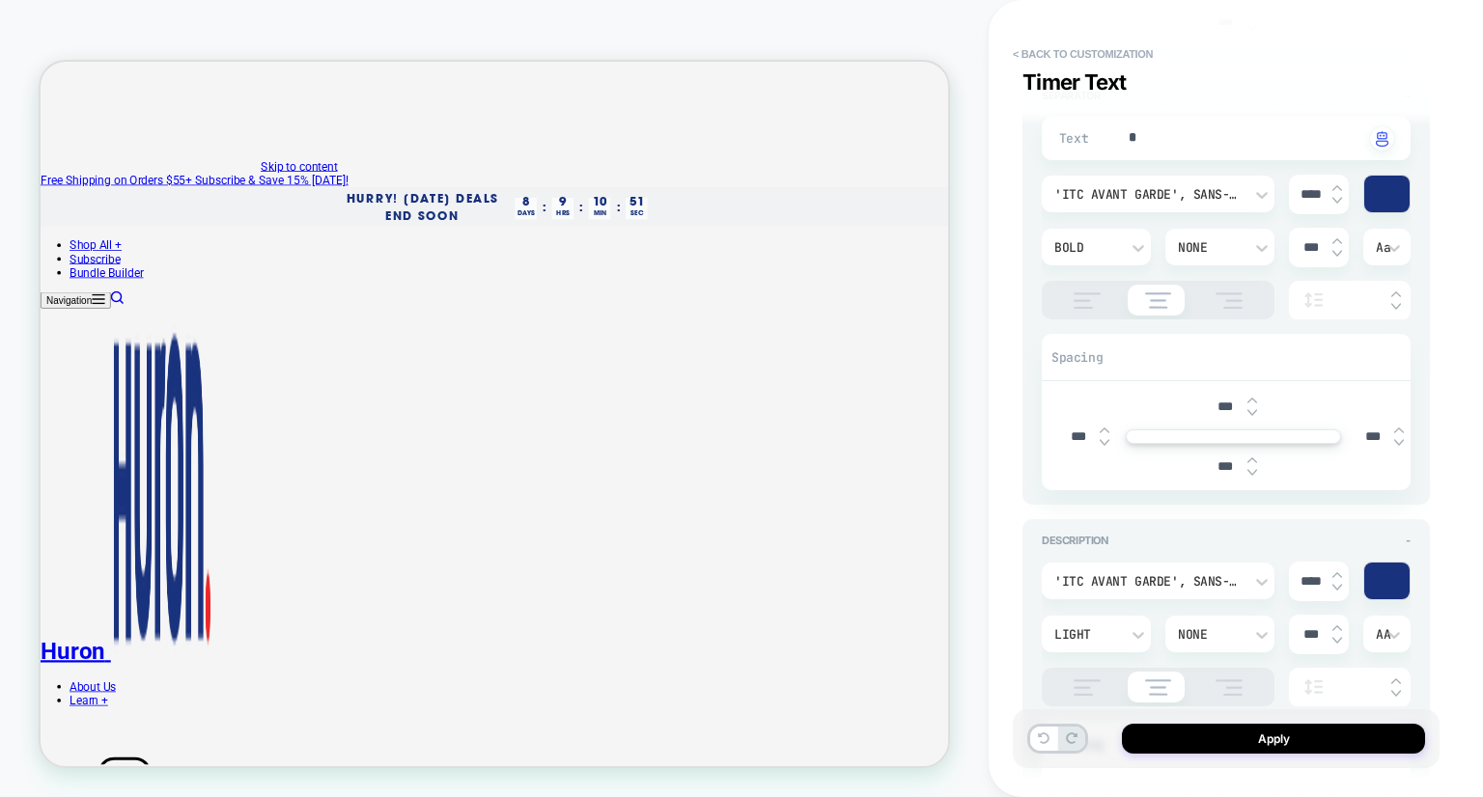
scroll to position [973, 0]
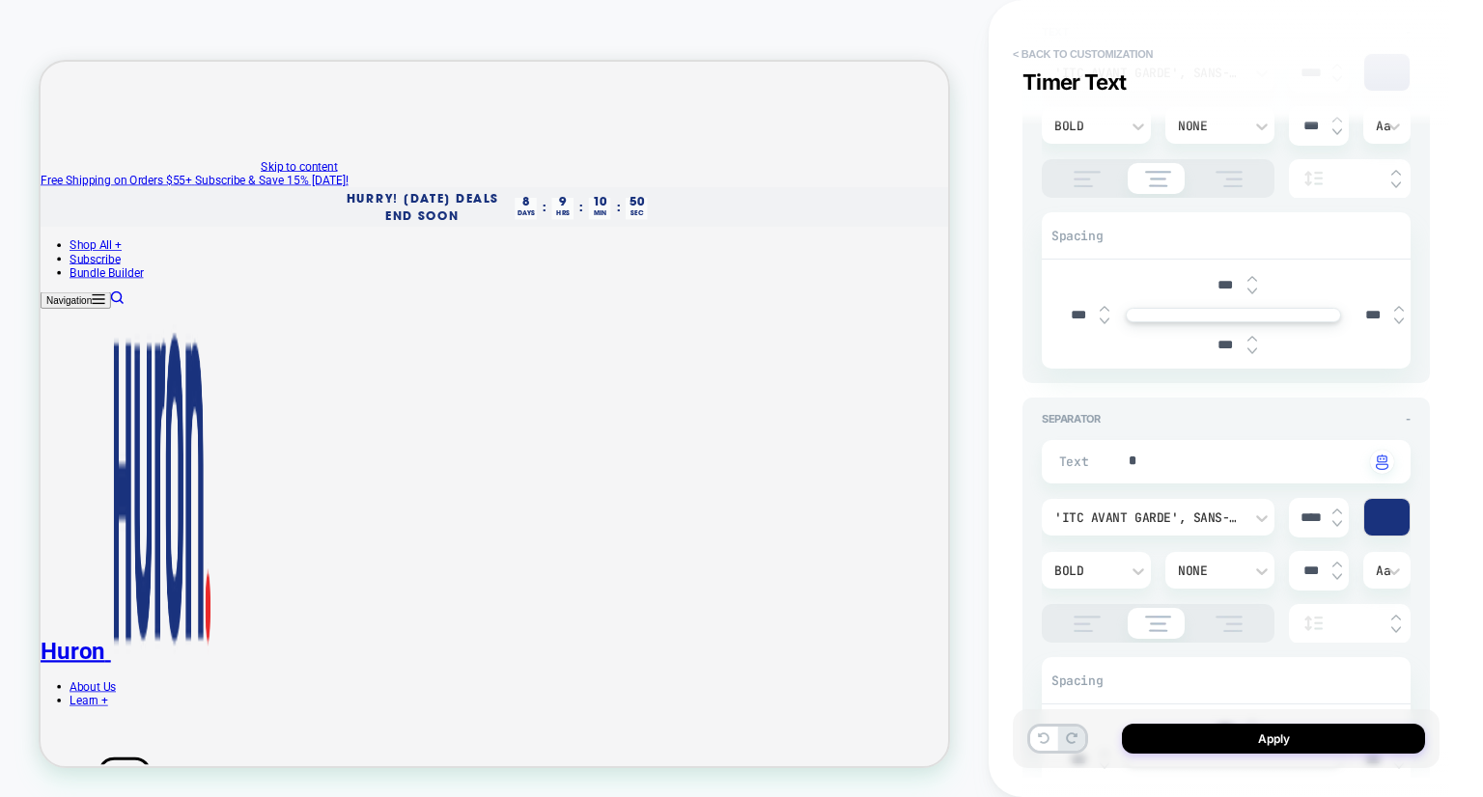
click at [1042, 47] on button "< Back to customization" at bounding box center [1082, 54] width 159 height 31
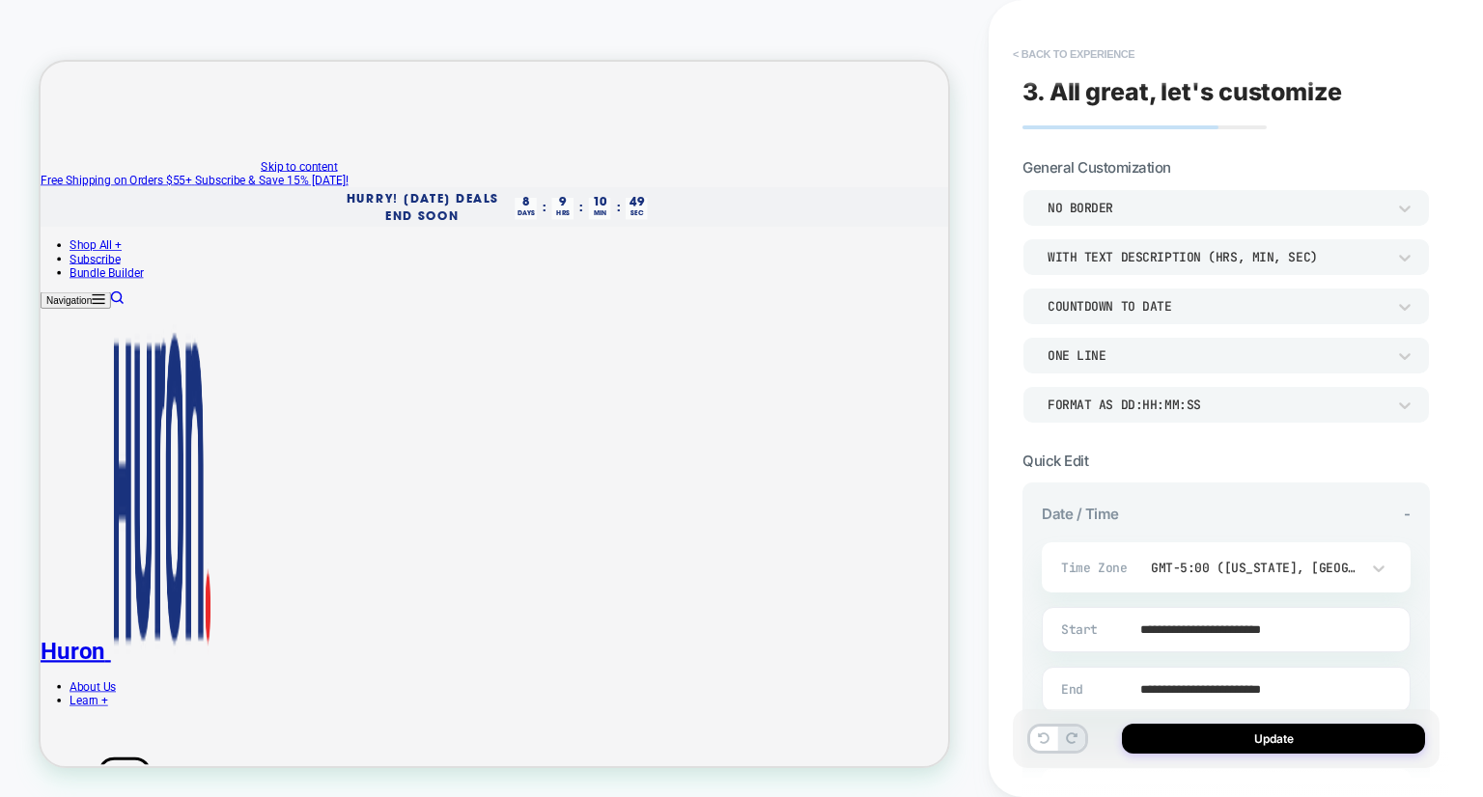
click at [1055, 52] on button "< Back to experience" at bounding box center [1073, 54] width 141 height 31
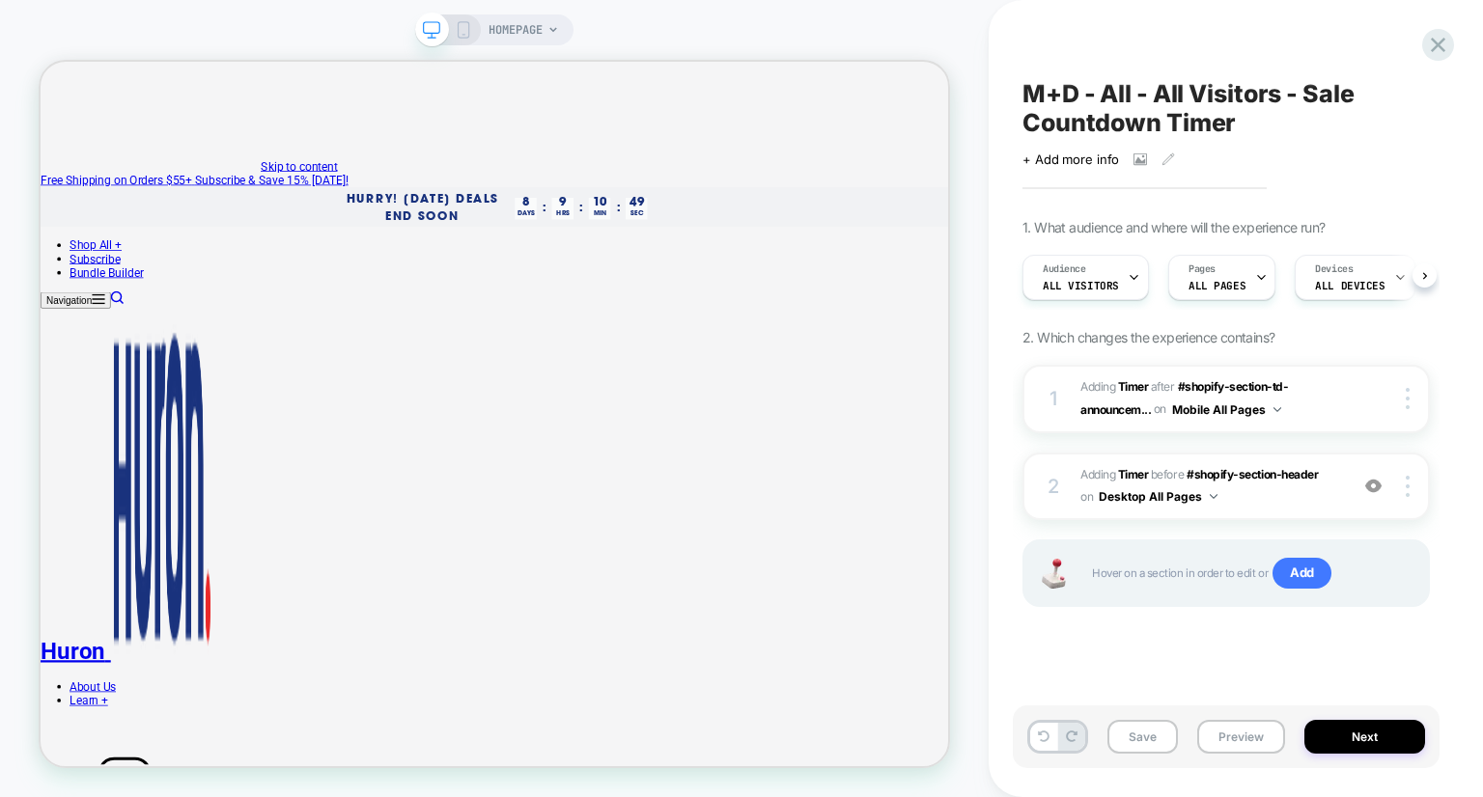
scroll to position [0, 0]
click at [1148, 738] on button "Save" at bounding box center [1142, 737] width 70 height 34
click at [1440, 43] on icon at bounding box center [1438, 45] width 26 height 26
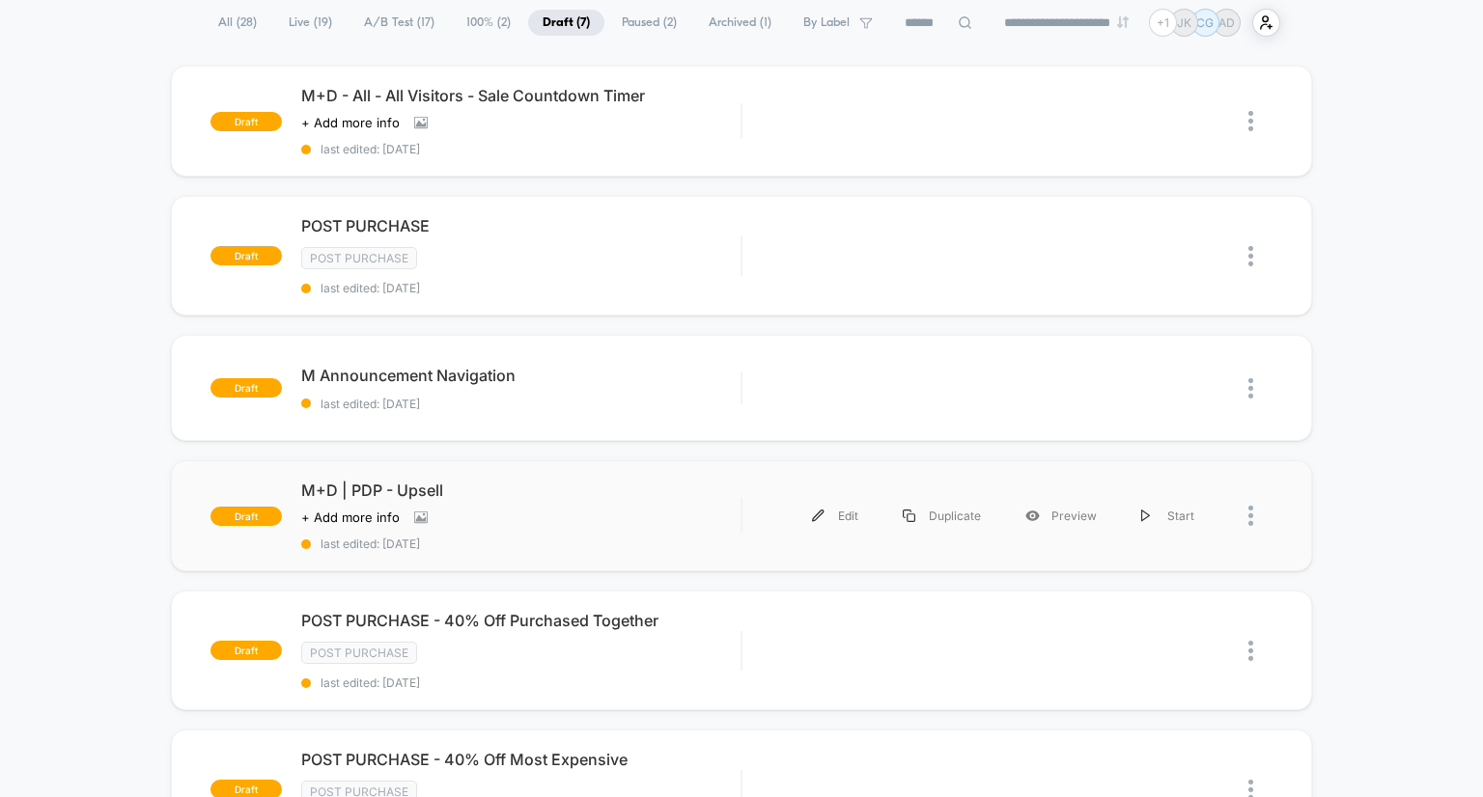
scroll to position [146, 0]
click at [407, 487] on span "M+D | PDP - Upsell" at bounding box center [521, 489] width 440 height 19
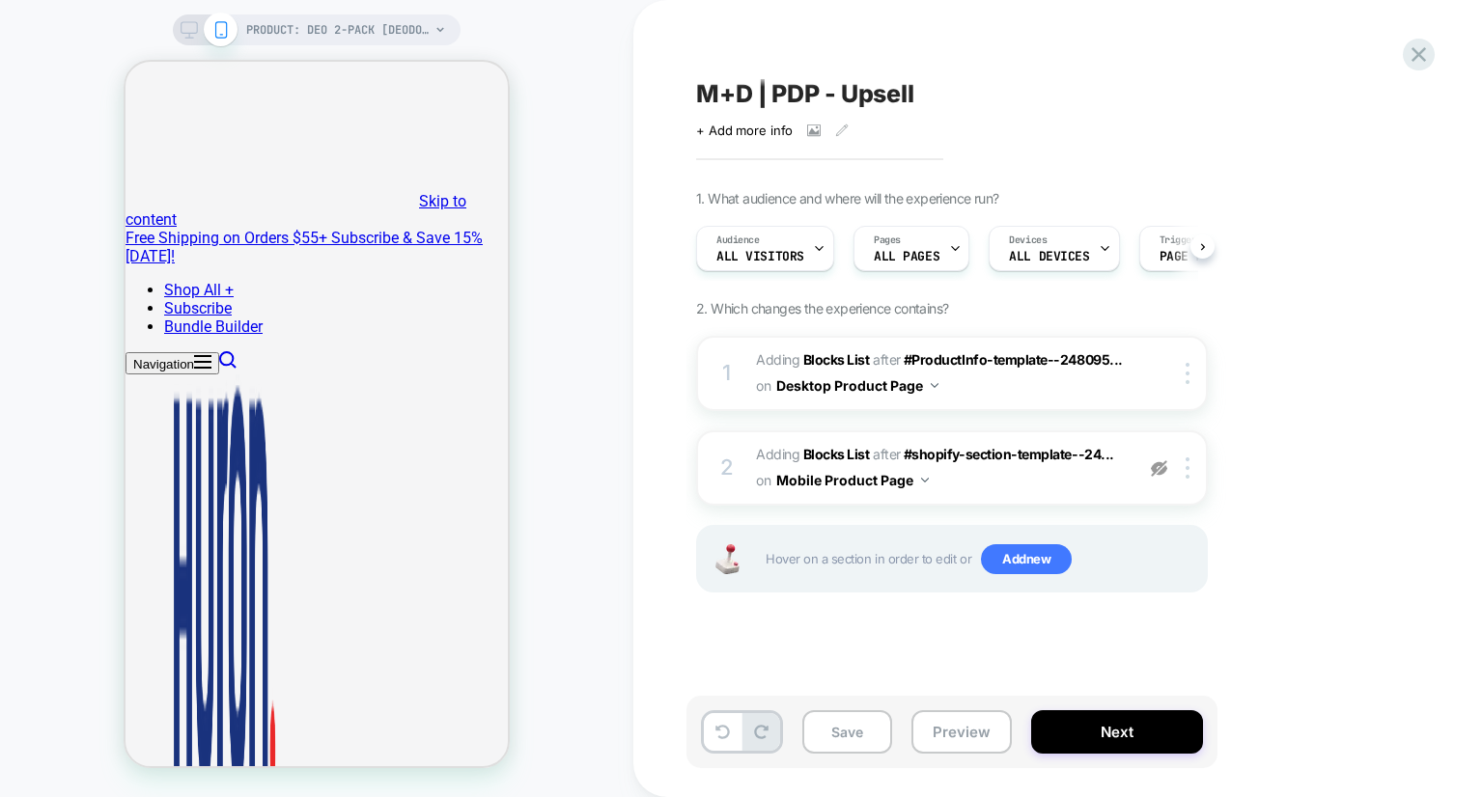
click at [69, 255] on div "PRODUCT: Deo 2-Pack [deodorant scent duo] PRODUCT: Deo 2-Pack [deodorant scent …" at bounding box center [316, 398] width 633 height 759
click at [801, 70] on div "M+D | PDP - Upsell Click to view images Click to edit experience details + Add …" at bounding box center [1048, 398] width 724 height 759
click at [771, 97] on span "M+D | PDP - Upsell" at bounding box center [805, 93] width 218 height 29
click at [777, 87] on textarea "**********" at bounding box center [855, 93] width 318 height 29
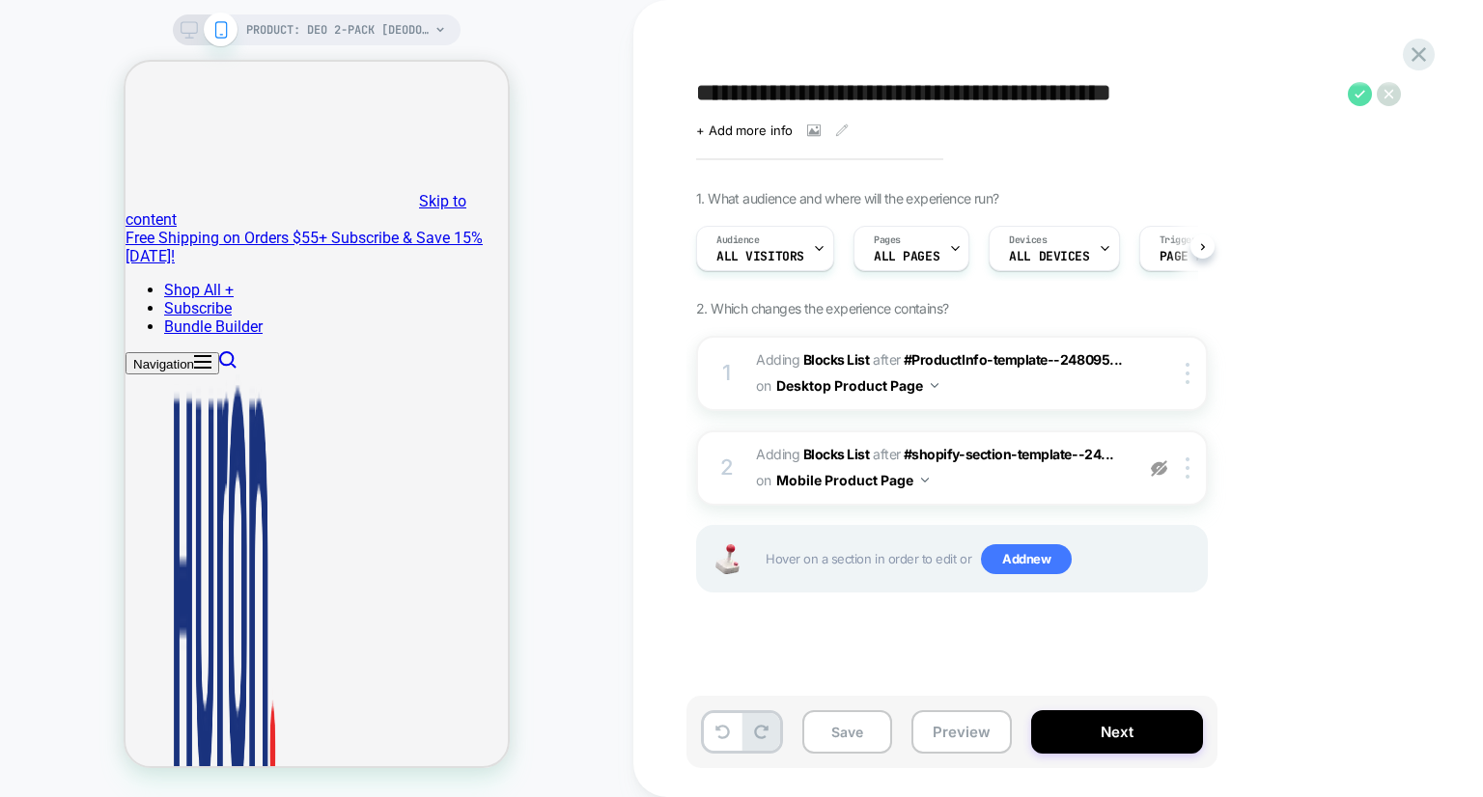
type textarea "**********"
click at [1352, 94] on icon at bounding box center [1359, 94] width 24 height 24
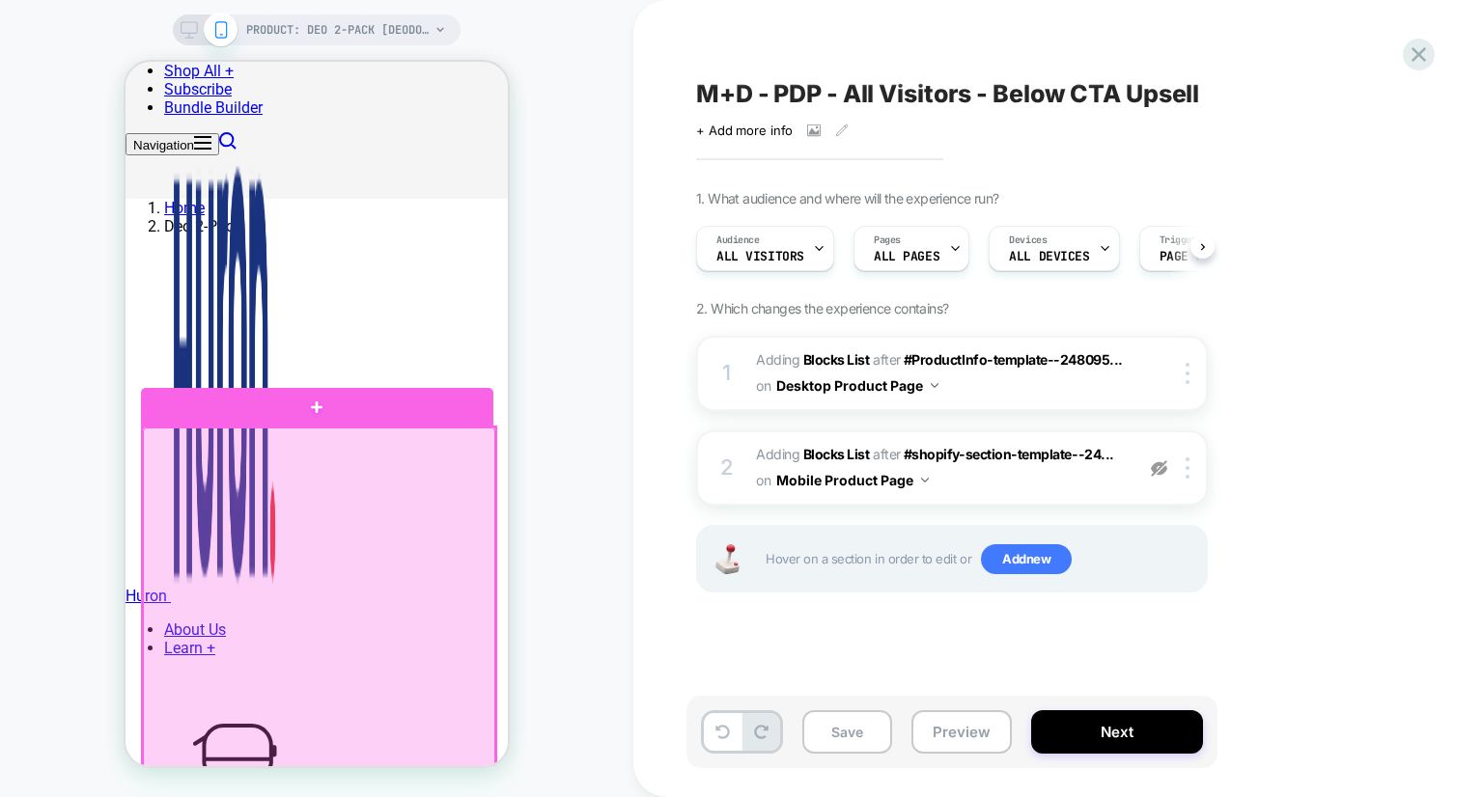
scroll to position [853, 0]
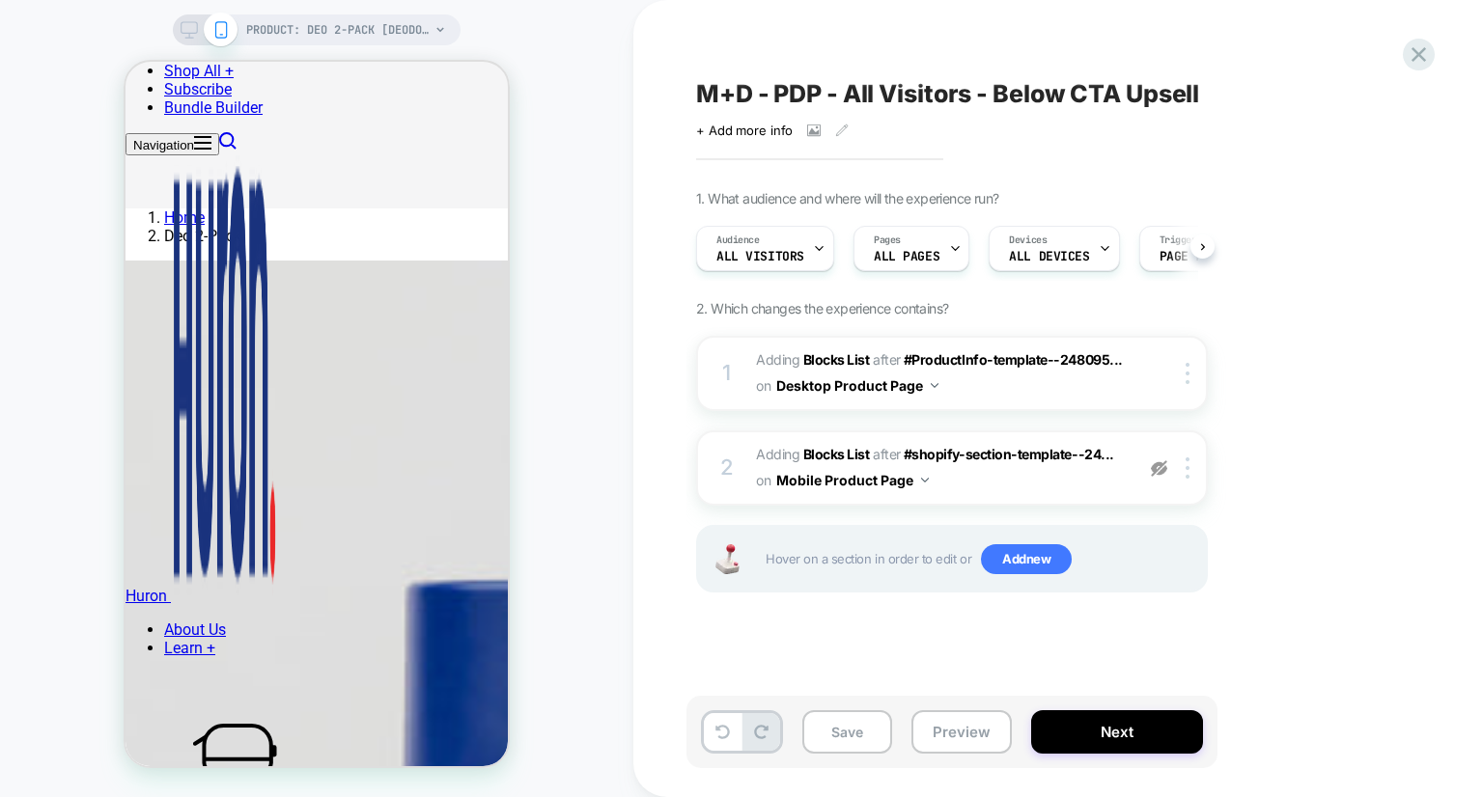
click at [190, 28] on icon at bounding box center [188, 29] width 17 height 17
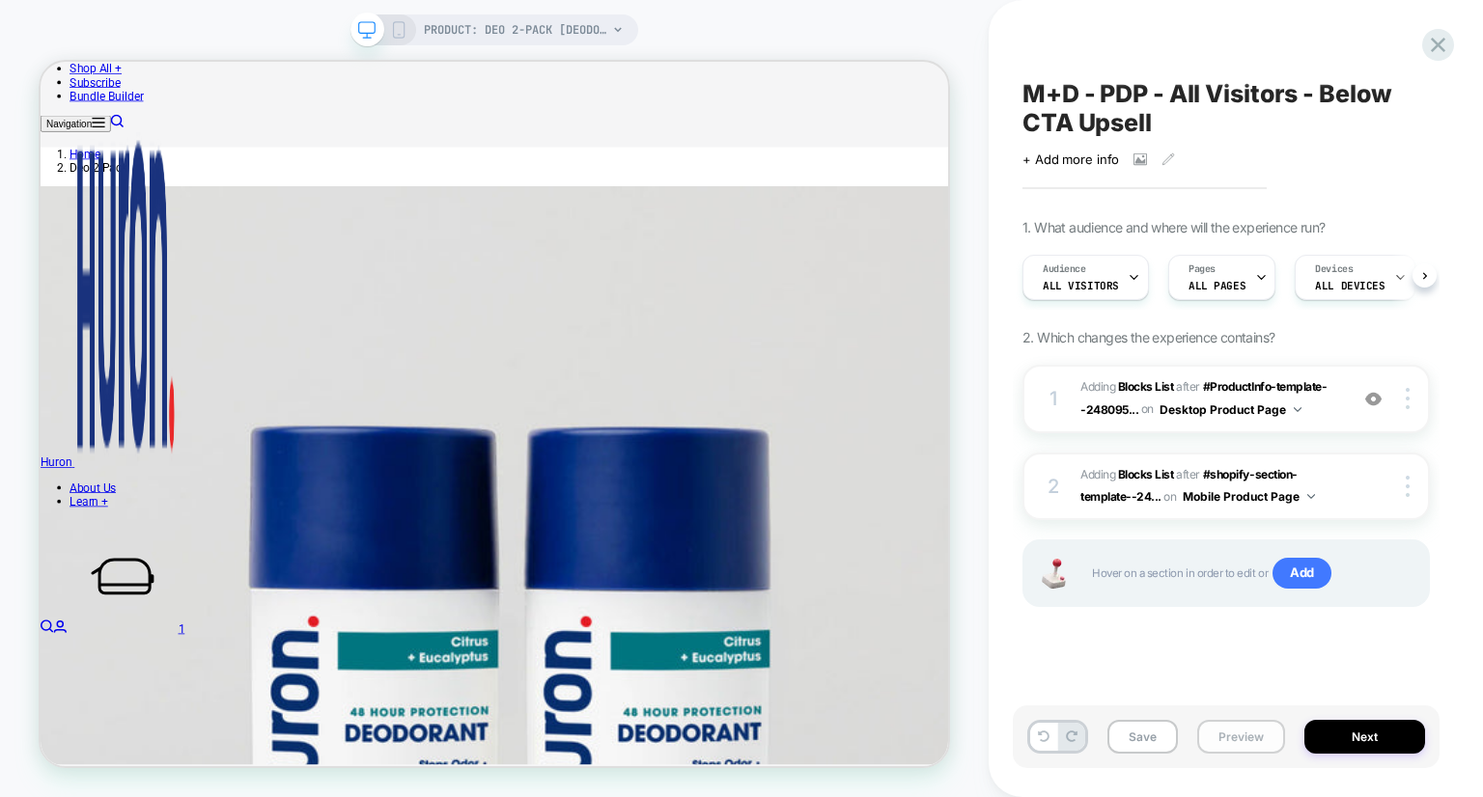
click at [1225, 747] on button "Preview" at bounding box center [1241, 737] width 88 height 34
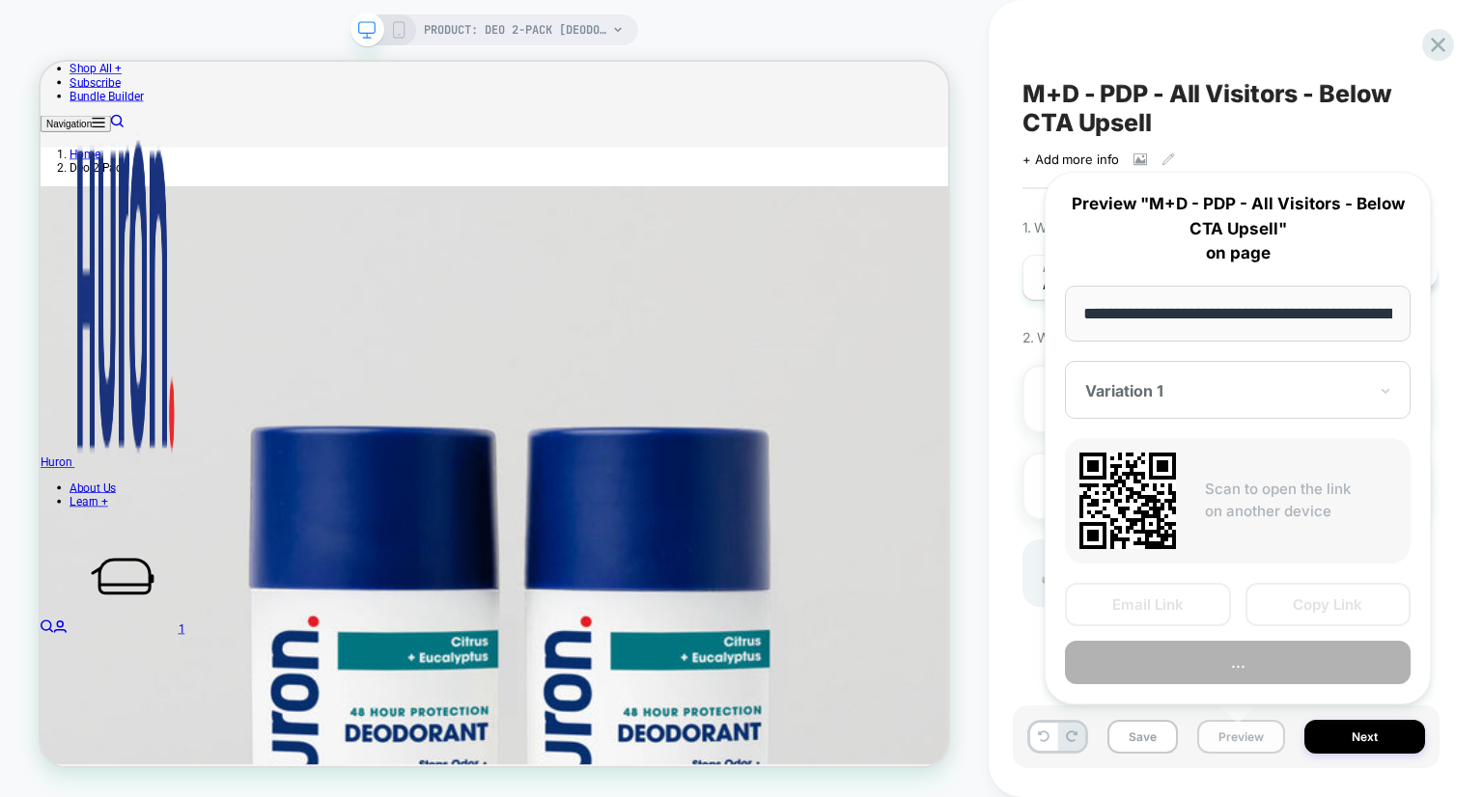
scroll to position [0, 265]
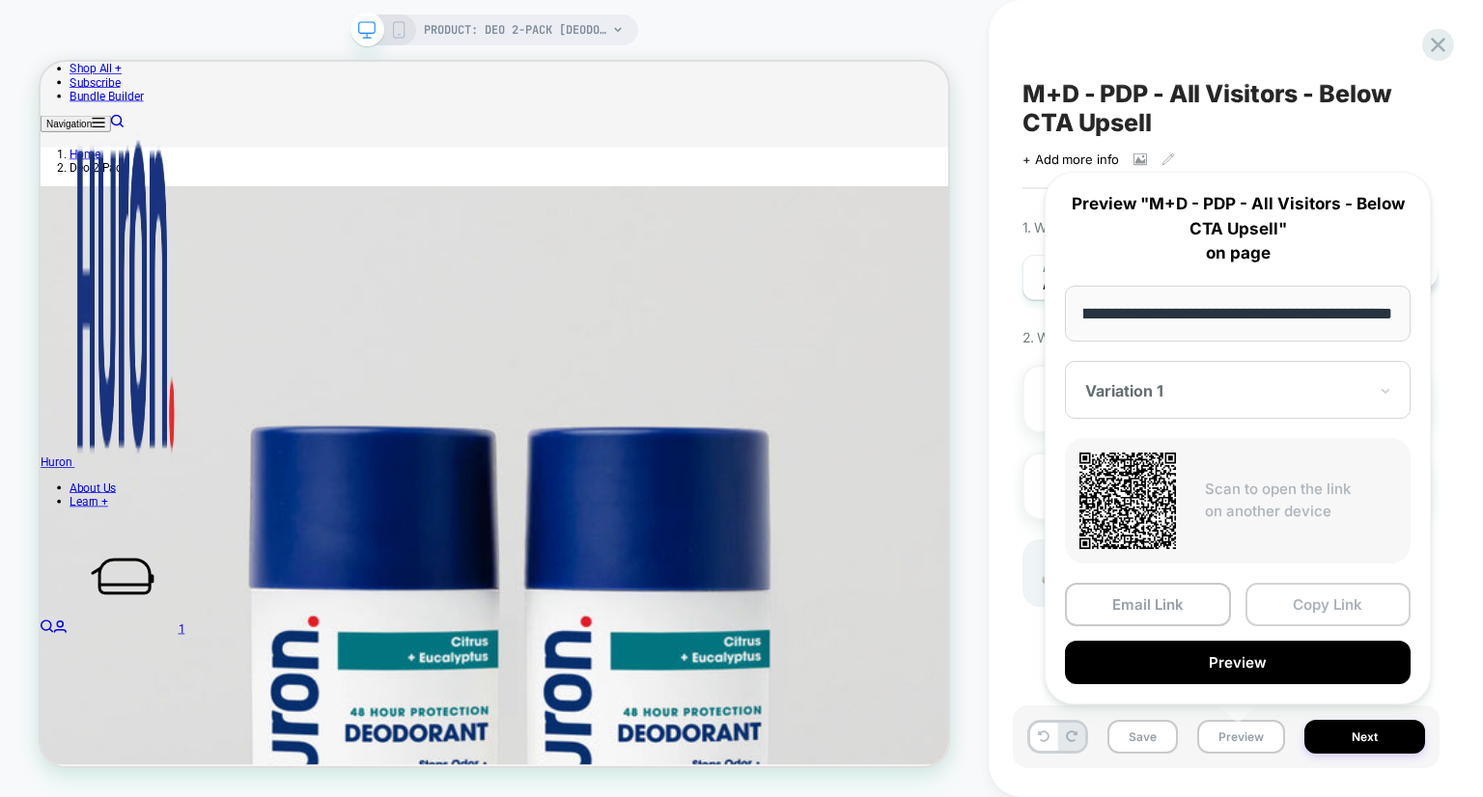
click at [1309, 599] on button "Copy Link" at bounding box center [1328, 604] width 166 height 43
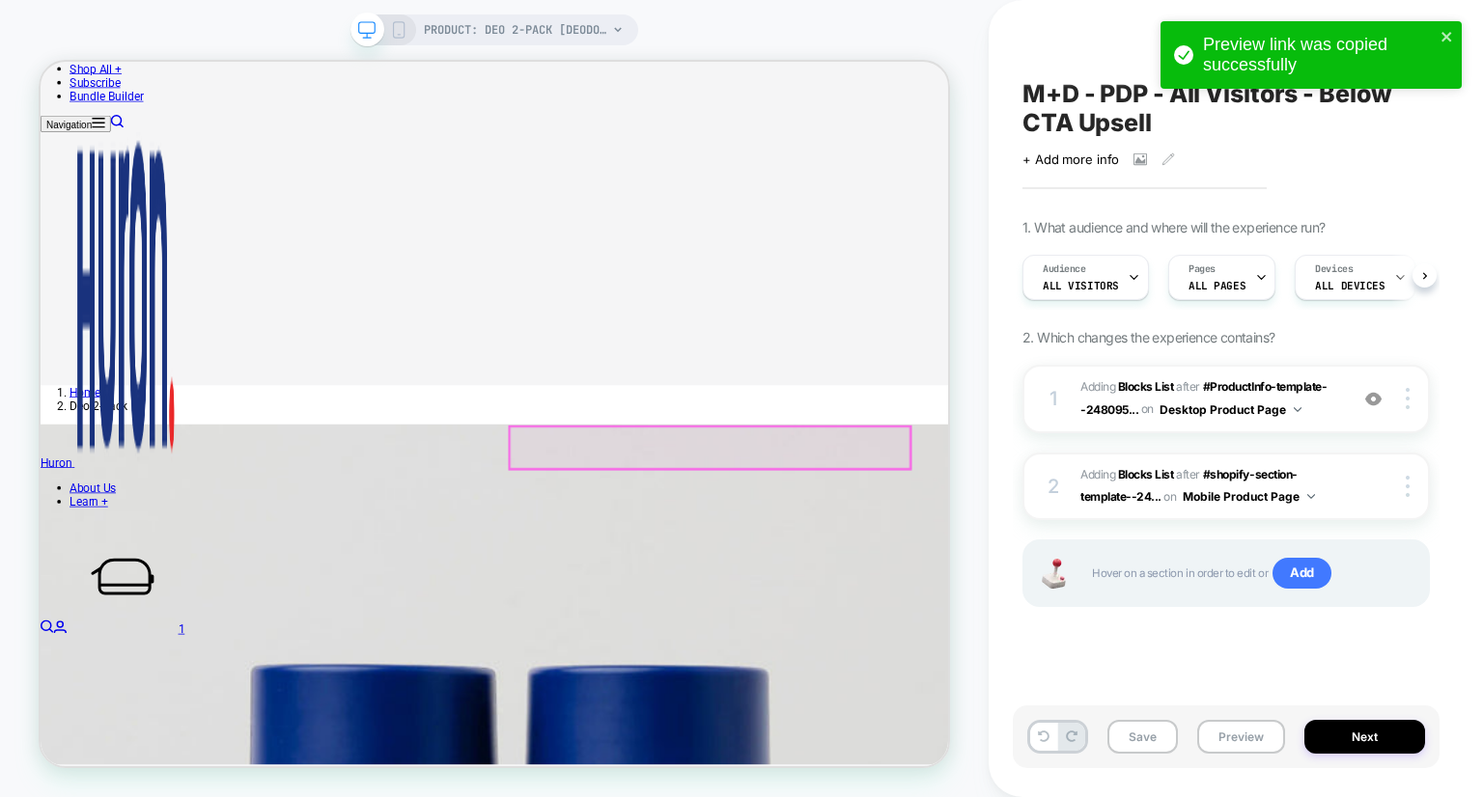
scroll to position [606, 0]
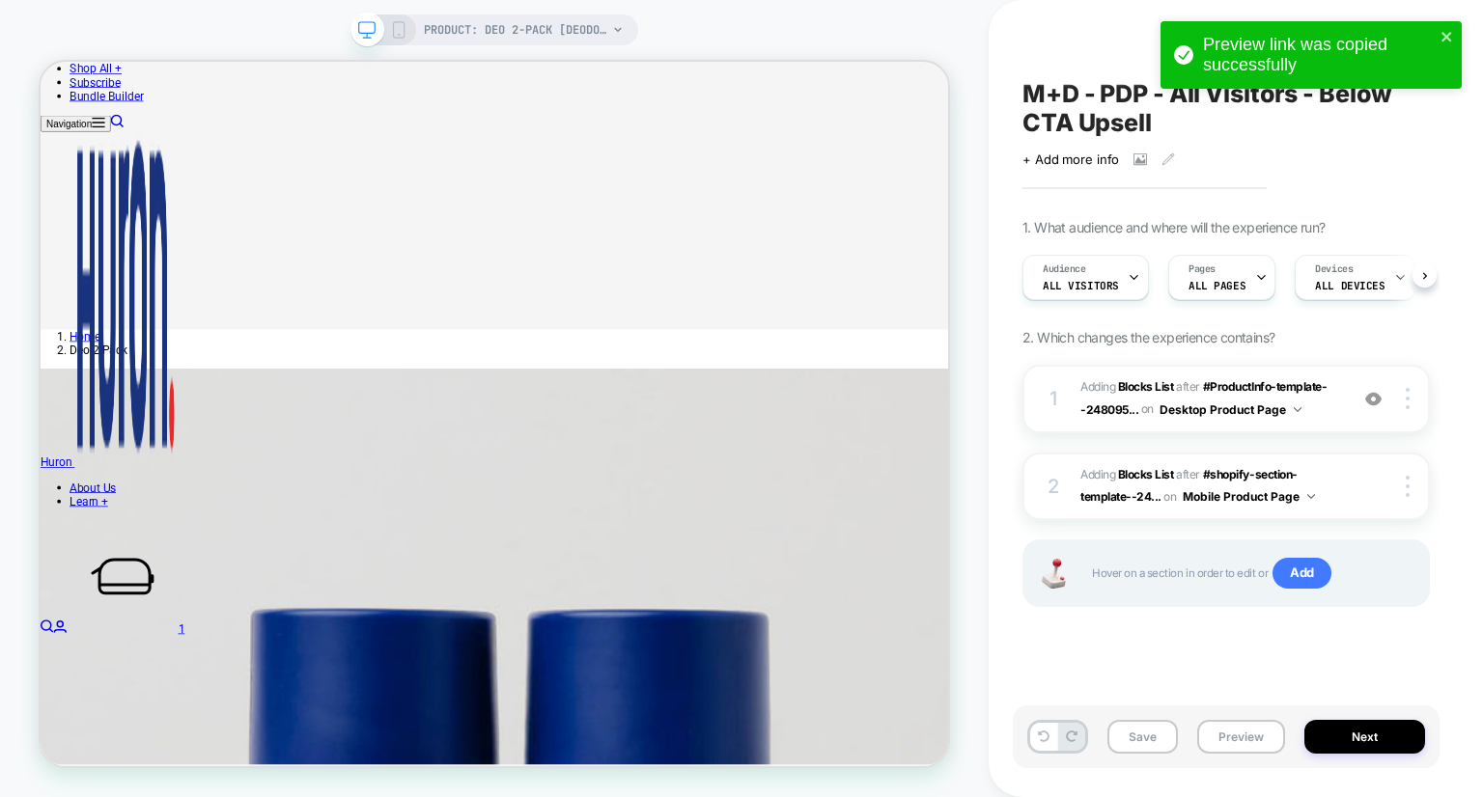
click at [978, 458] on div "PRODUCT: Deo 2-Pack [deodorant scent duo] PRODUCT: Deo 2-Pack [deodorant scent …" at bounding box center [494, 398] width 988 height 759
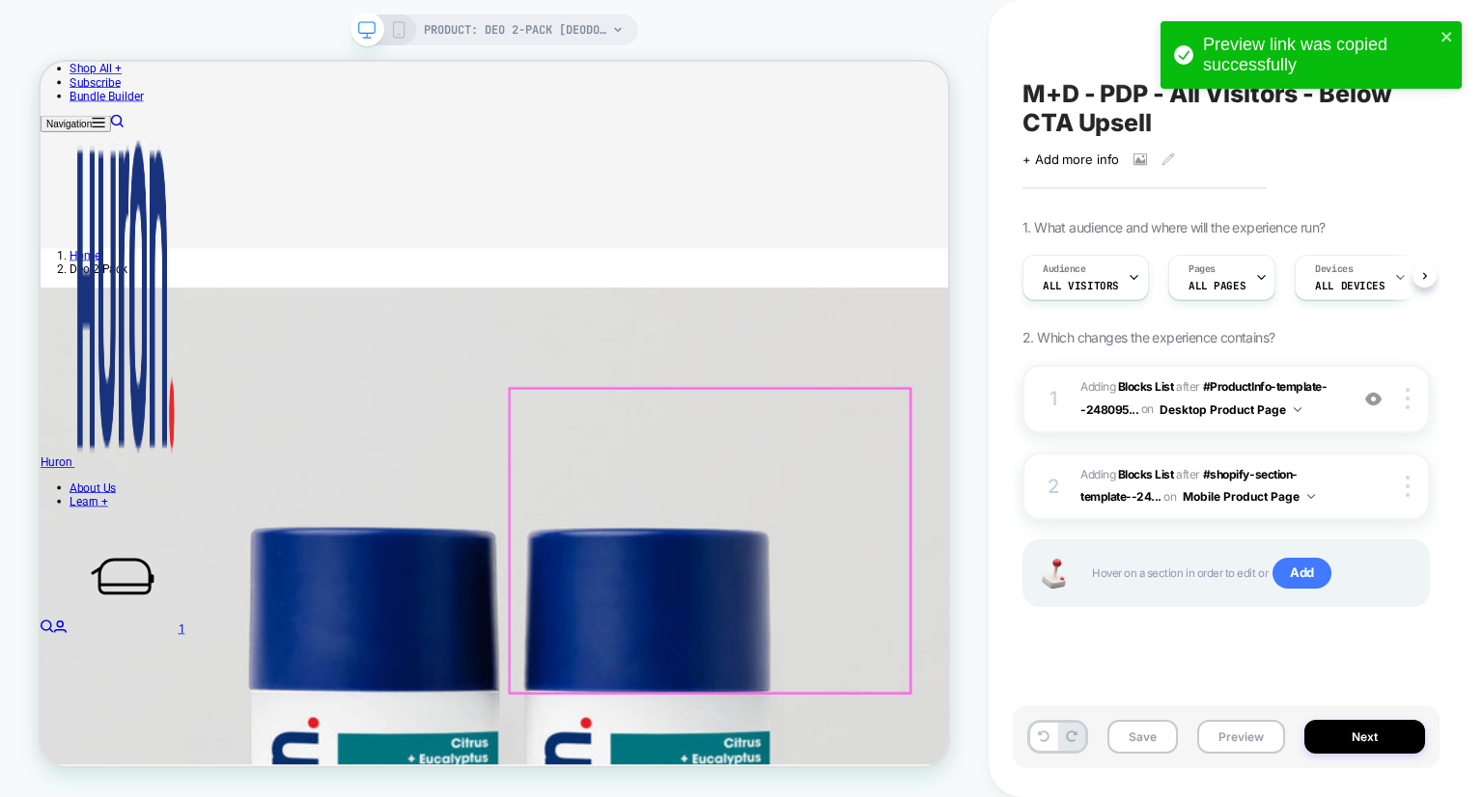
scroll to position [707, 0]
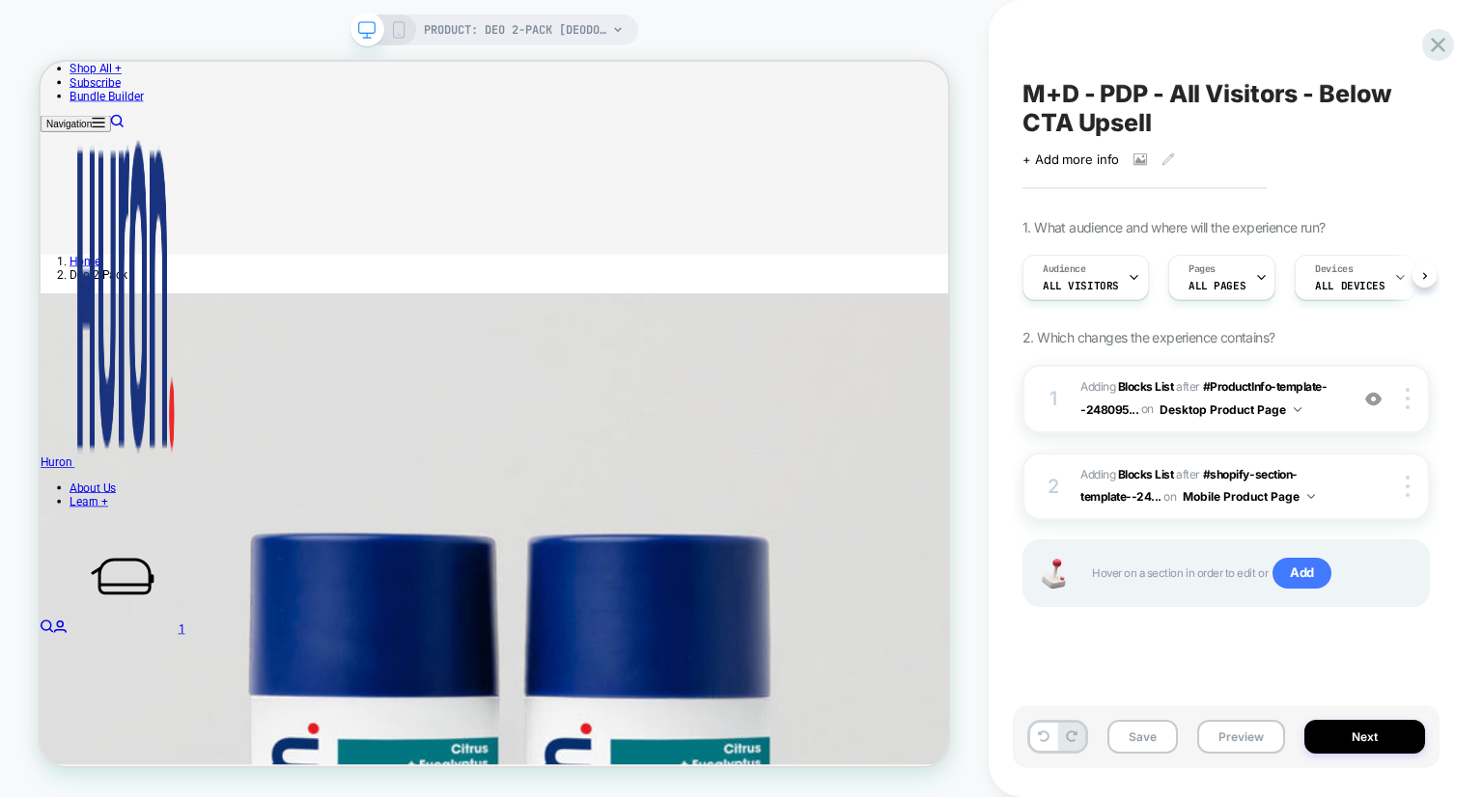
click at [405, 37] on icon at bounding box center [398, 29] width 17 height 17
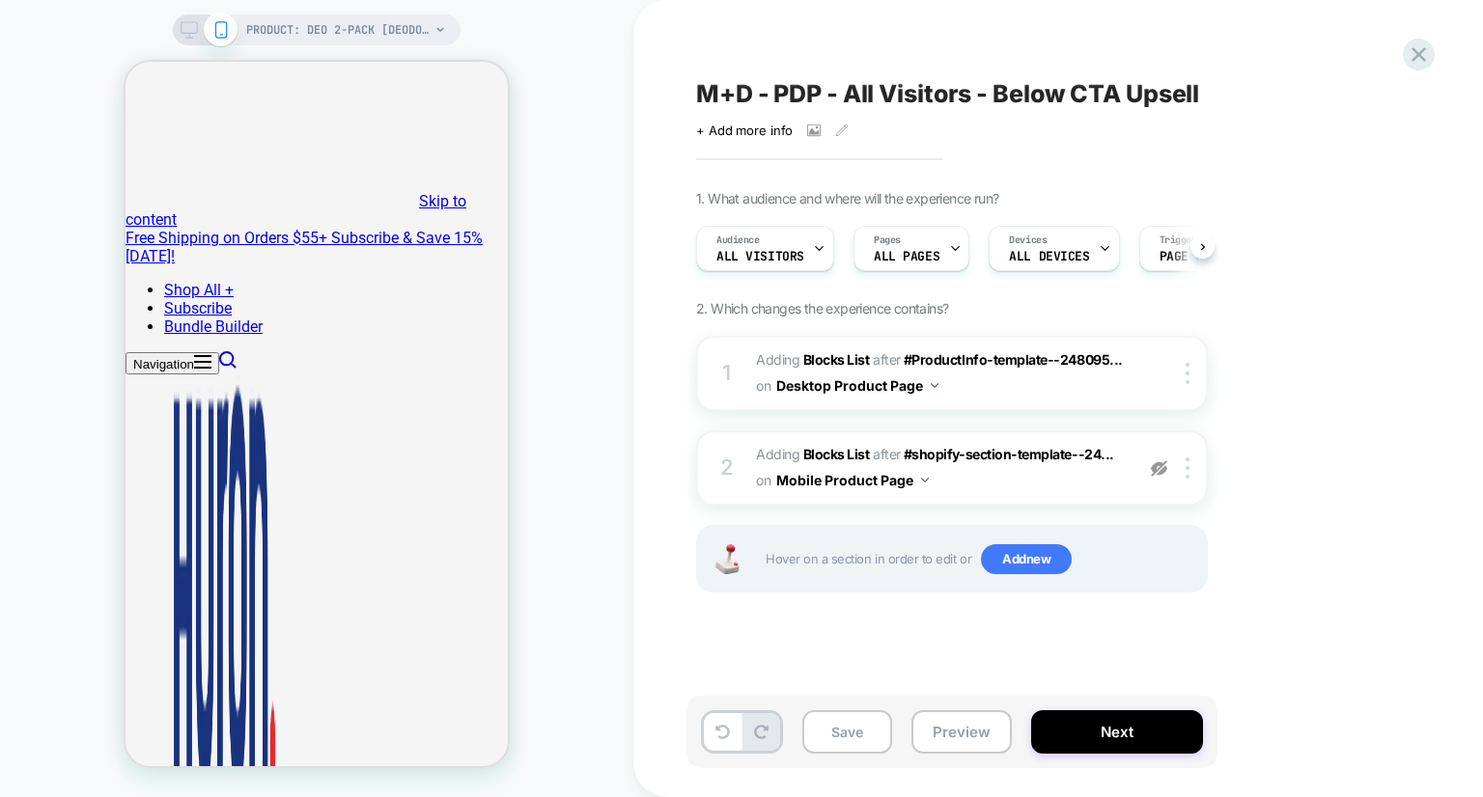
click at [841, 742] on button "Save" at bounding box center [847, 731] width 90 height 43
click at [1422, 53] on icon at bounding box center [1418, 55] width 26 height 26
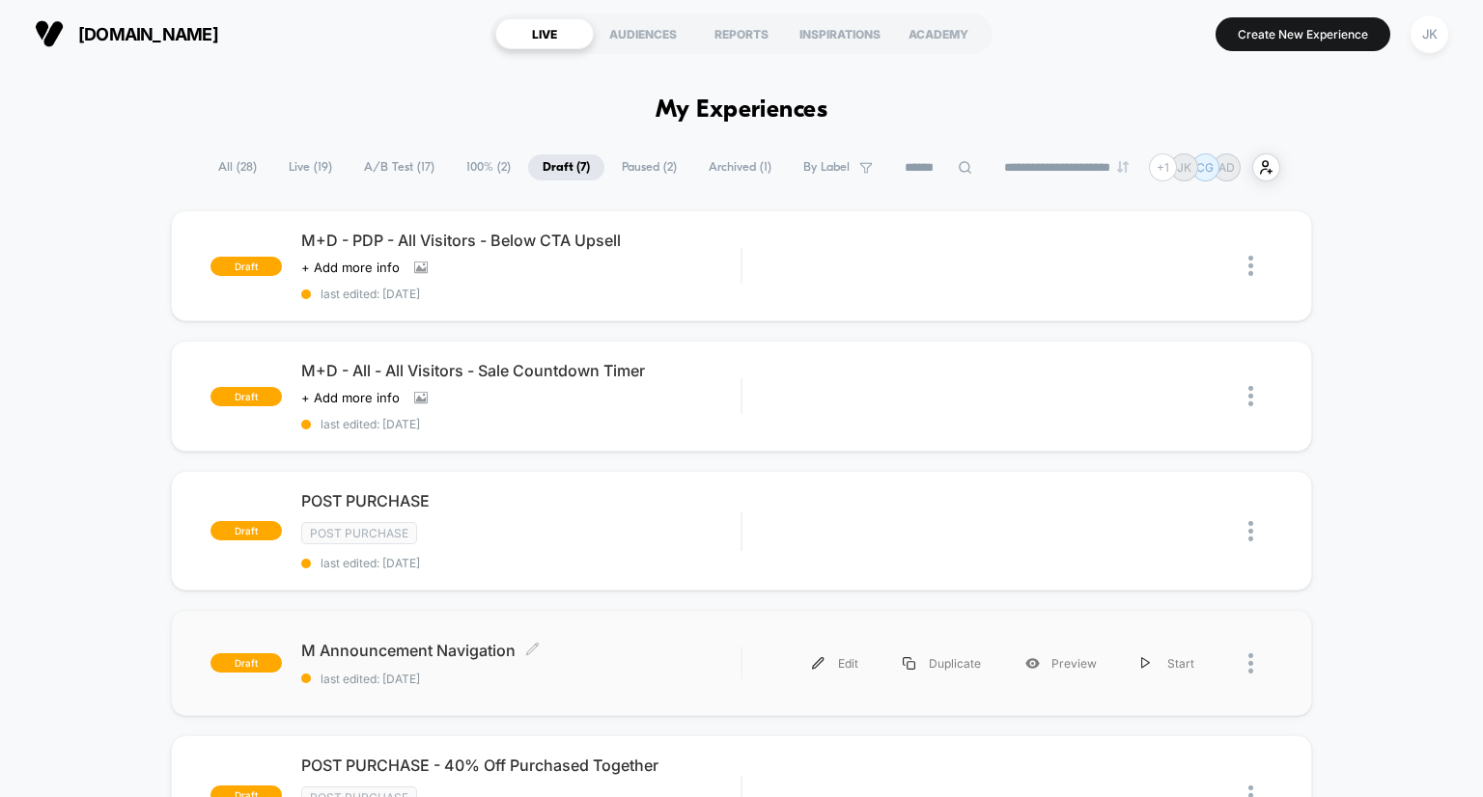
click at [431, 647] on span "M Announcement Navigation Click to edit experience details" at bounding box center [521, 650] width 440 height 19
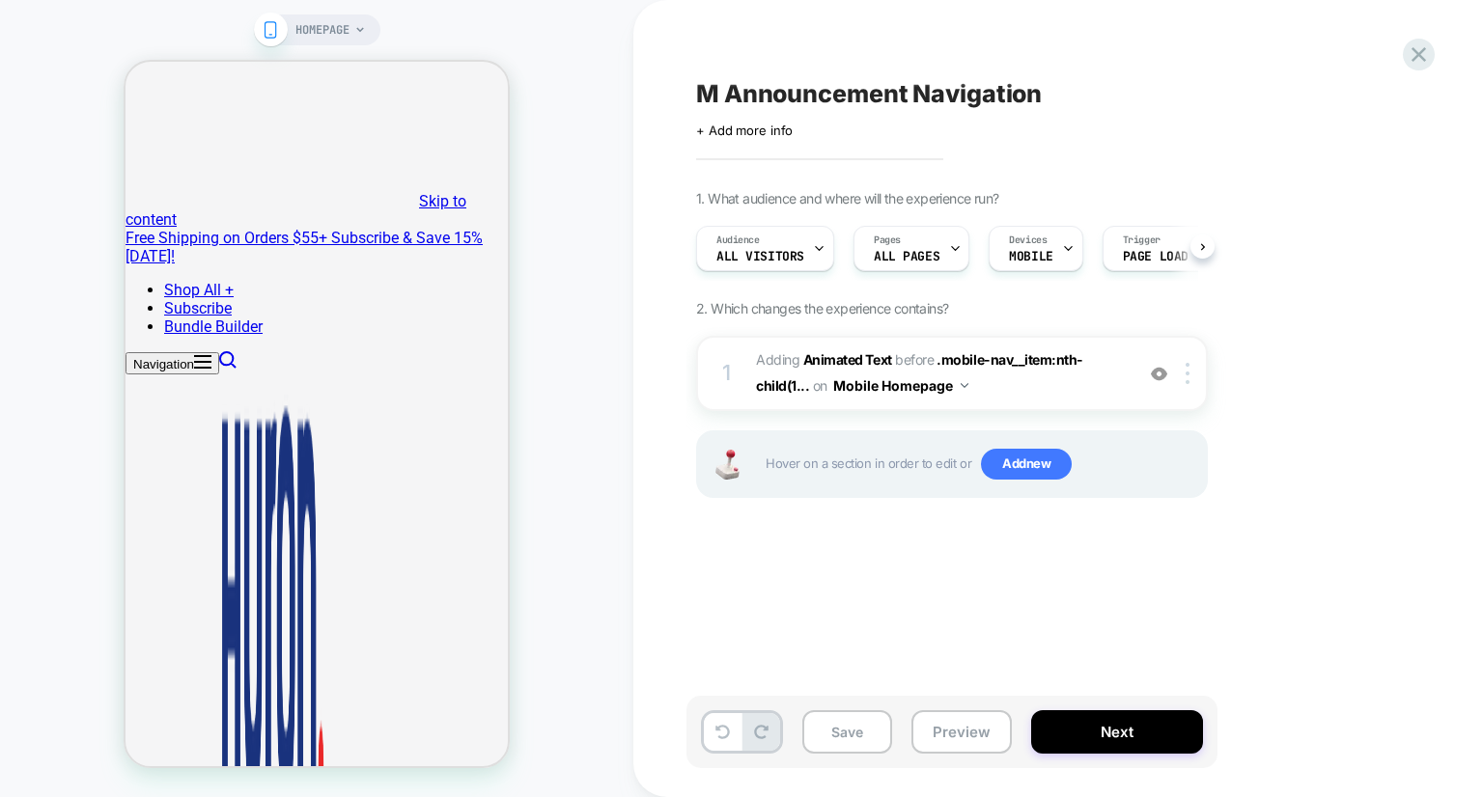
click at [734, 86] on span "M Announcement Navigation" at bounding box center [869, 93] width 346 height 29
click at [726, 89] on textarea "**********" at bounding box center [913, 93] width 434 height 29
click at [927, 93] on textarea "**********" at bounding box center [1017, 93] width 642 height 29
type textarea "**********"
click at [1362, 97] on icon at bounding box center [1359, 94] width 24 height 24
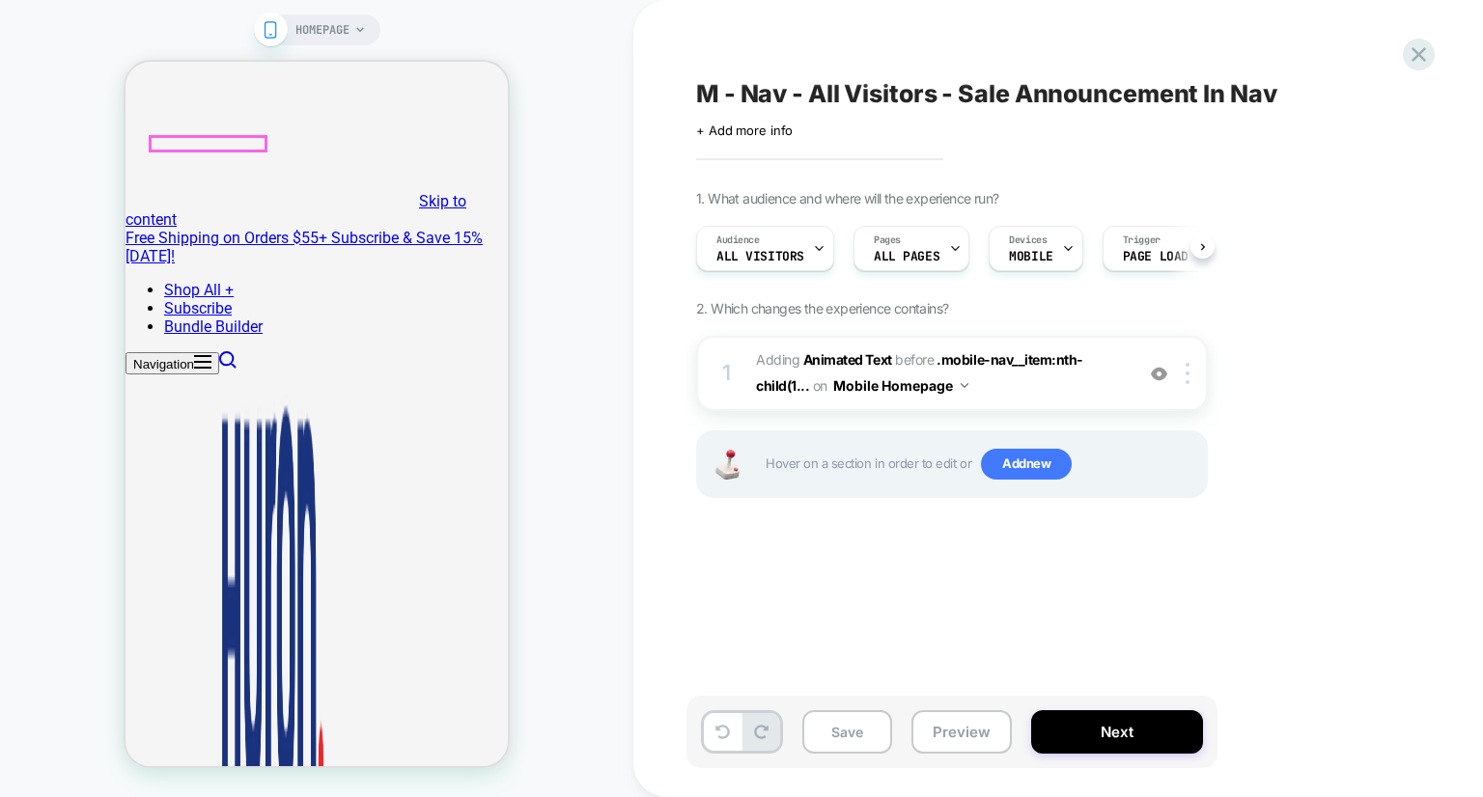
click at [162, 352] on button "Navigation" at bounding box center [172, 363] width 94 height 22
click at [838, 725] on button "Save" at bounding box center [847, 731] width 90 height 43
click at [963, 756] on div "Save Preview Next" at bounding box center [951, 732] width 531 height 72
click at [960, 740] on button "Preview" at bounding box center [961, 731] width 100 height 43
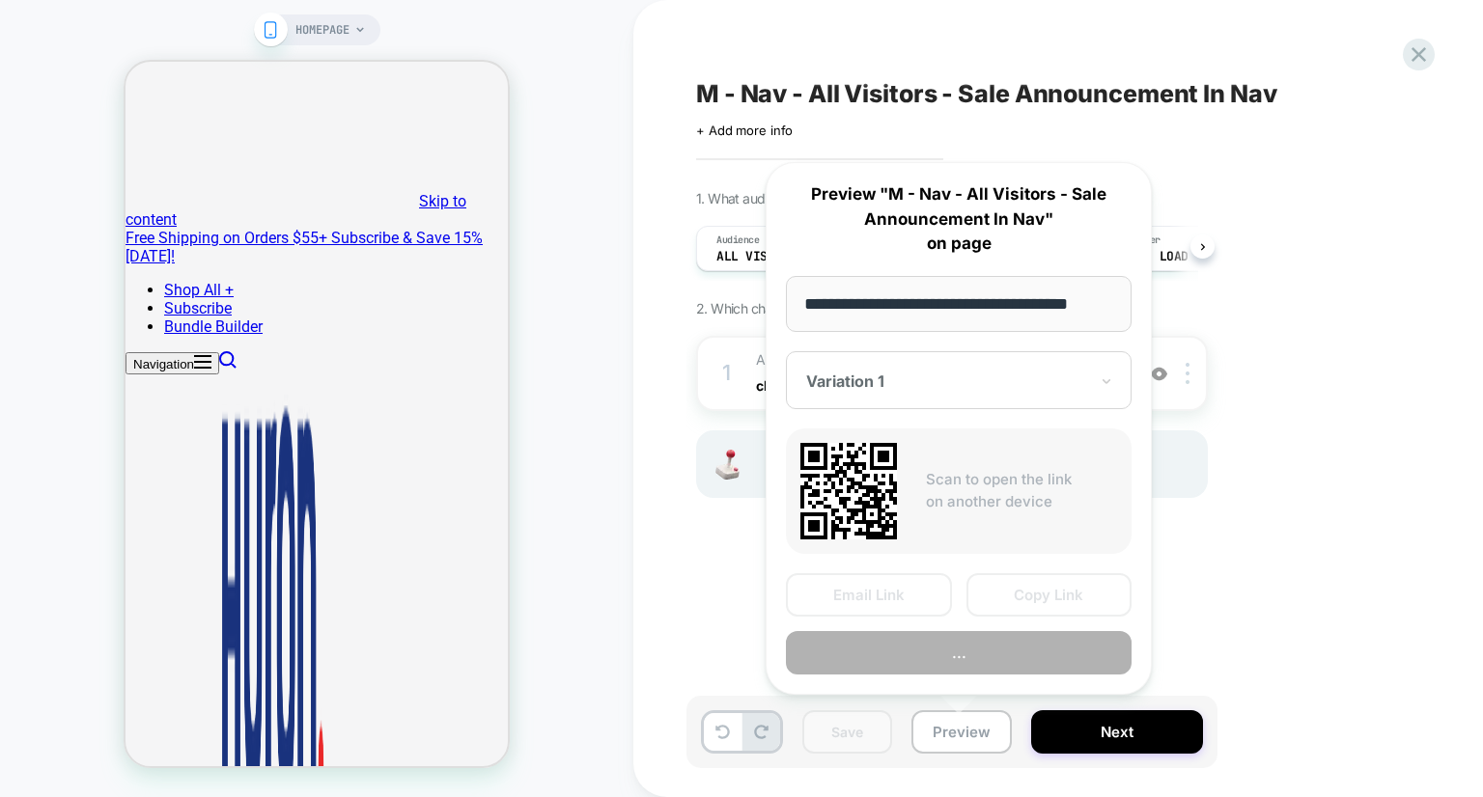
scroll to position [0, 18]
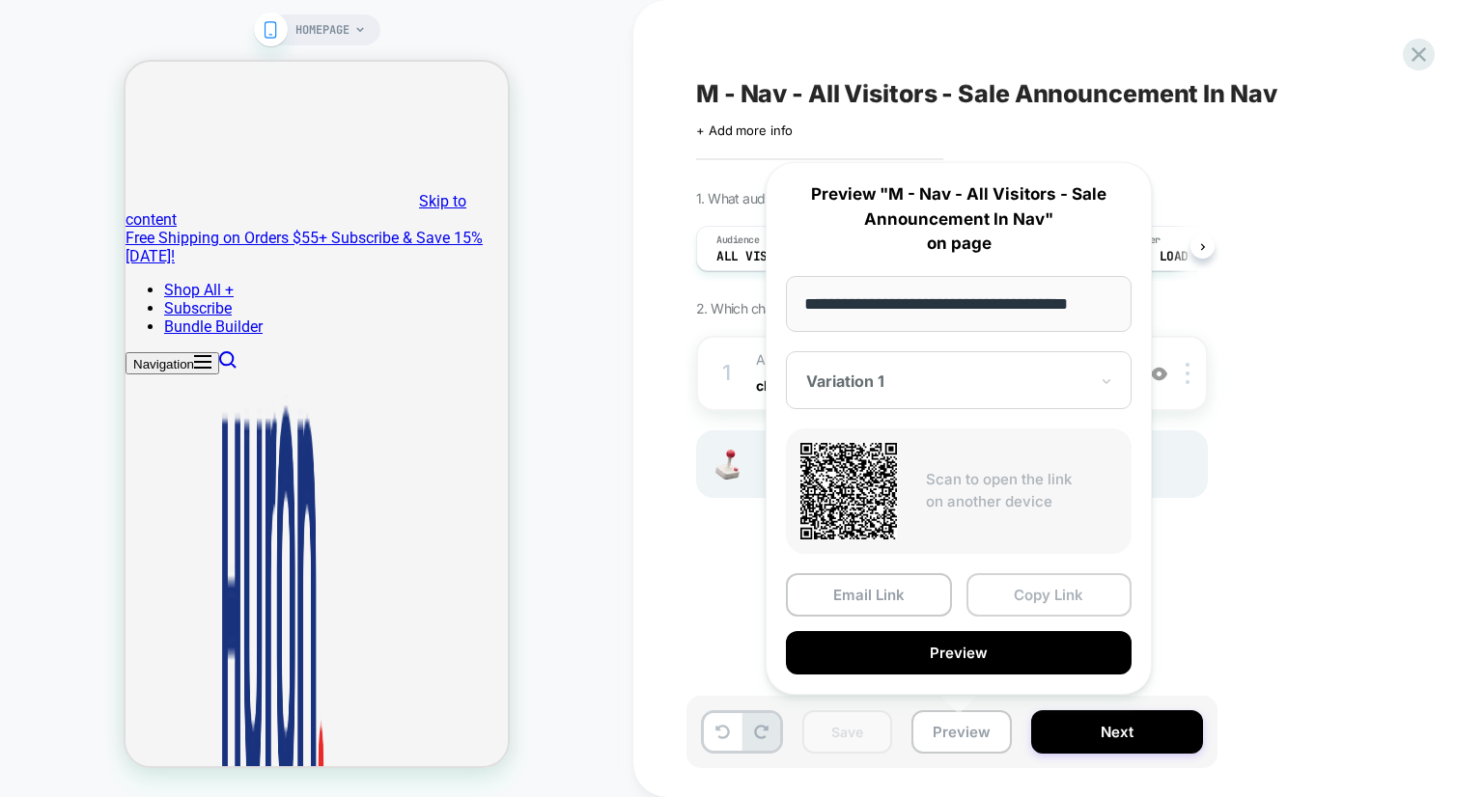
click at [1059, 598] on button "Copy Link" at bounding box center [1049, 594] width 166 height 43
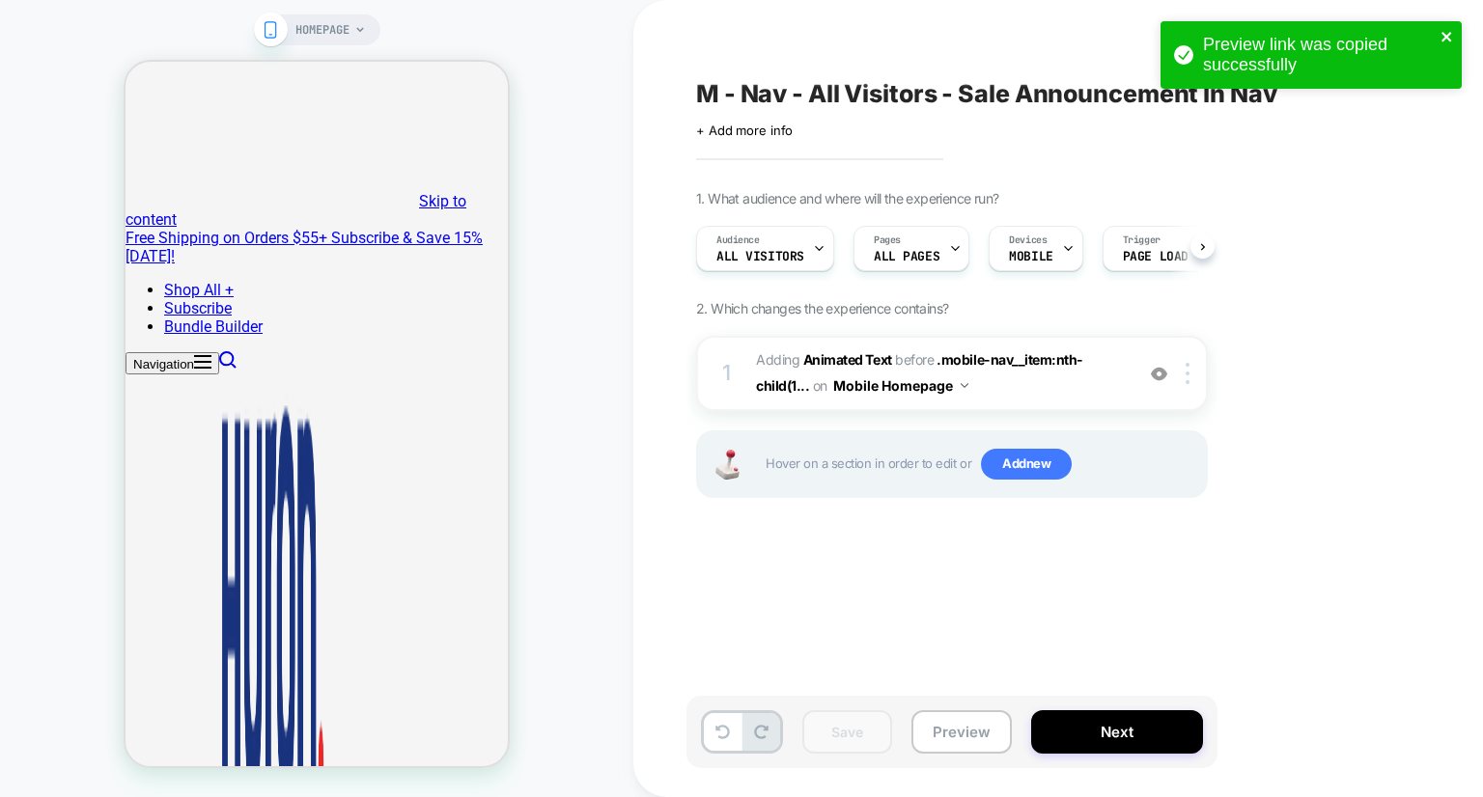
click at [1447, 38] on icon "close" at bounding box center [1446, 37] width 10 height 10
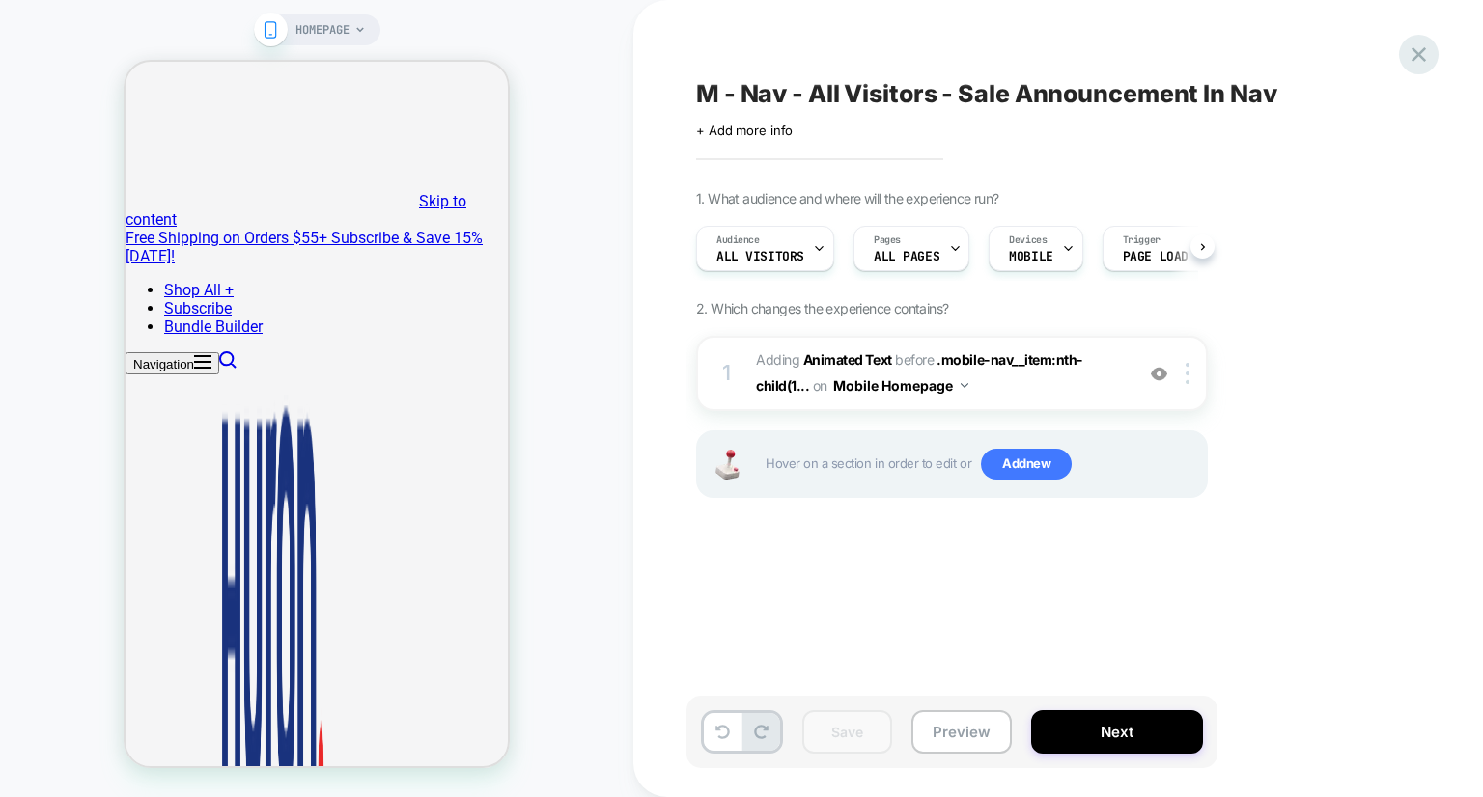
click at [1420, 56] on icon at bounding box center [1418, 54] width 14 height 14
